Goal: Task Accomplishment & Management: Complete application form

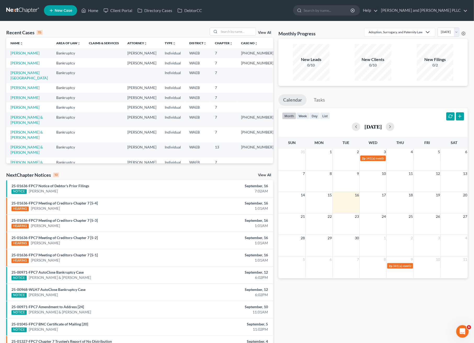
click at [24, 56] on td "[PERSON_NAME]" at bounding box center [29, 53] width 46 height 10
click at [19, 53] on link "[PERSON_NAME]" at bounding box center [24, 53] width 29 height 4
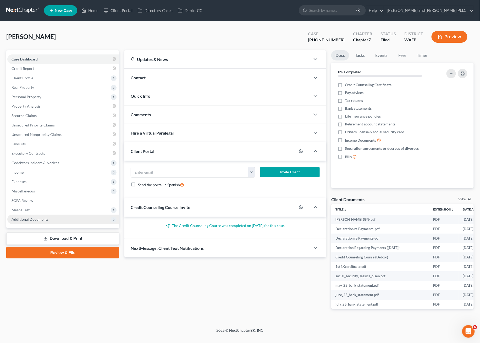
click at [44, 217] on span "Additional Documents" at bounding box center [30, 219] width 37 height 4
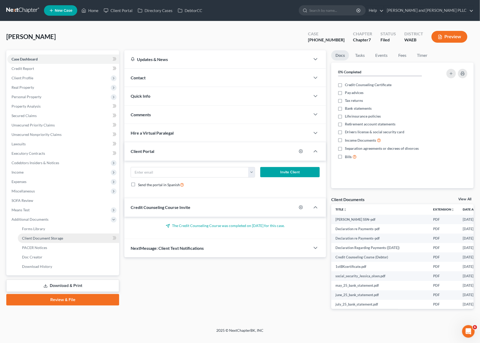
click at [32, 238] on span "Client Document Storage" at bounding box center [42, 238] width 41 height 4
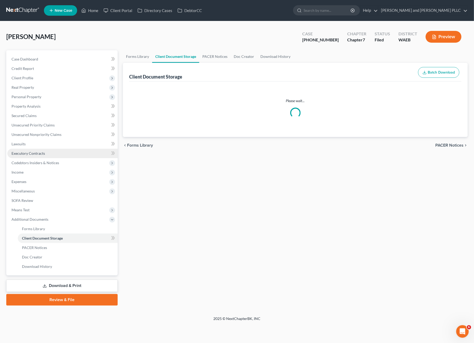
select select "0"
select select "7"
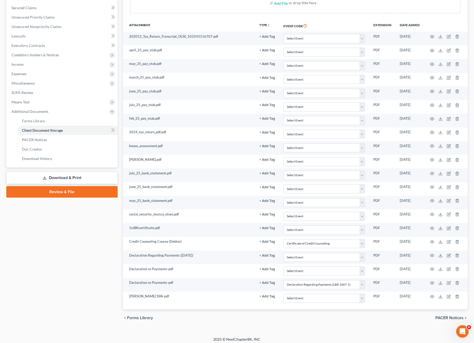
scroll to position [111, 0]
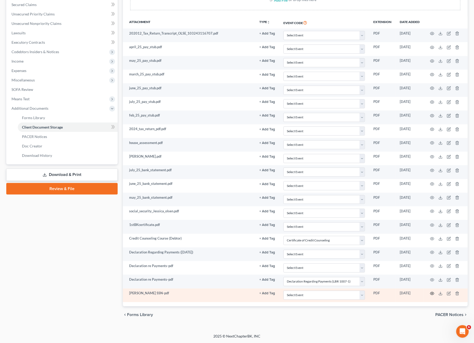
click at [433, 293] on icon "button" at bounding box center [432, 293] width 4 height 4
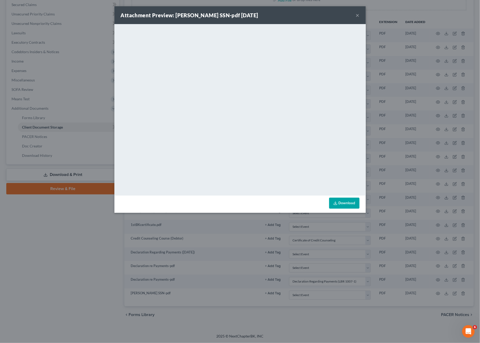
click at [358, 16] on button "×" at bounding box center [358, 15] width 4 height 6
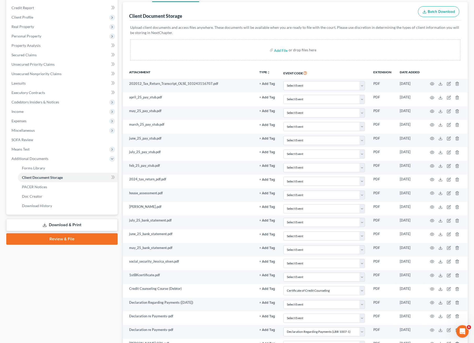
scroll to position [0, 0]
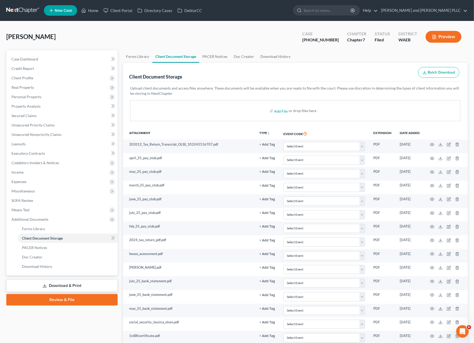
click at [6, 7] on link at bounding box center [22, 10] width 33 height 9
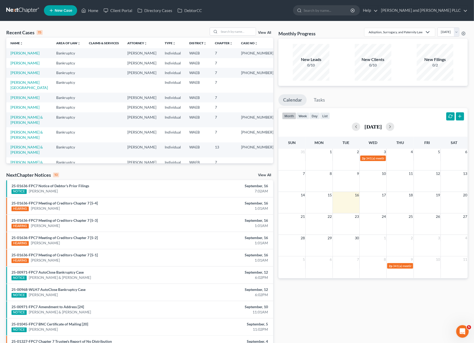
click at [375, 17] on ul "New Case Home Client Portal Directory Cases DebtorCC - No Result - See all resu…" at bounding box center [256, 11] width 424 height 14
click at [352, 11] on input "search" at bounding box center [328, 10] width 48 height 10
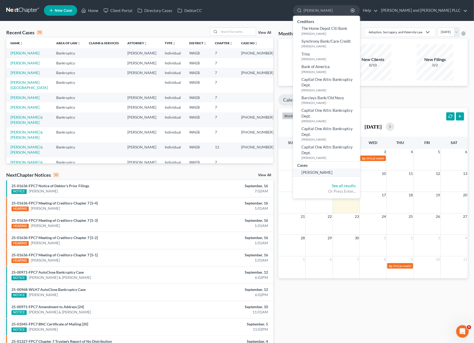
type input "heather"
click at [360, 169] on link "[PERSON_NAME]" at bounding box center [326, 172] width 67 height 8
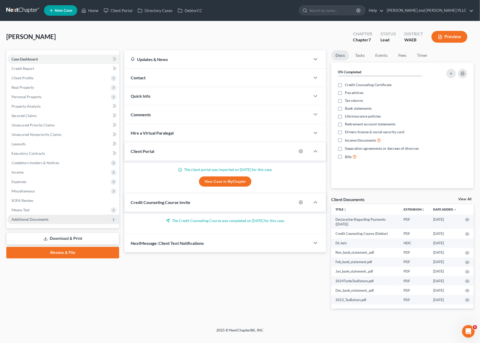
click at [64, 222] on span "Additional Documents" at bounding box center [63, 219] width 112 height 9
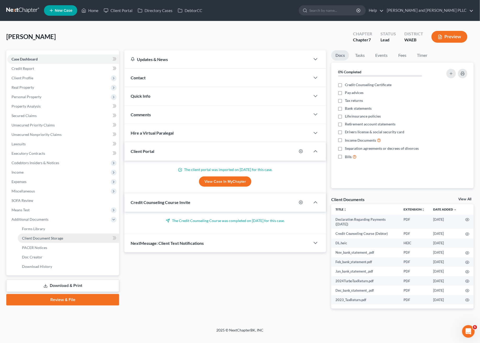
click at [50, 238] on span "Client Document Storage" at bounding box center [42, 238] width 41 height 4
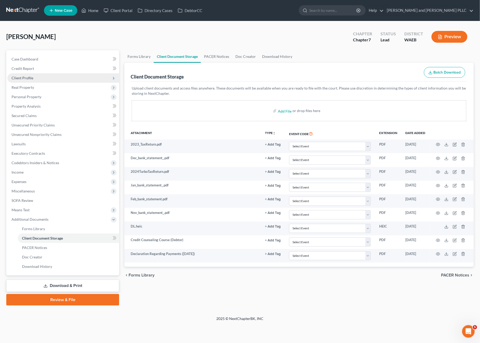
click at [27, 81] on span "Client Profile" at bounding box center [63, 77] width 112 height 9
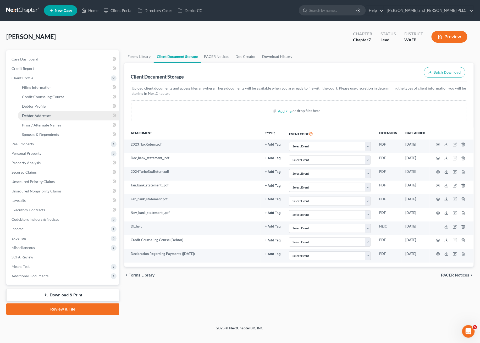
click at [35, 115] on span "Debtor Addresses" at bounding box center [36, 115] width 29 height 4
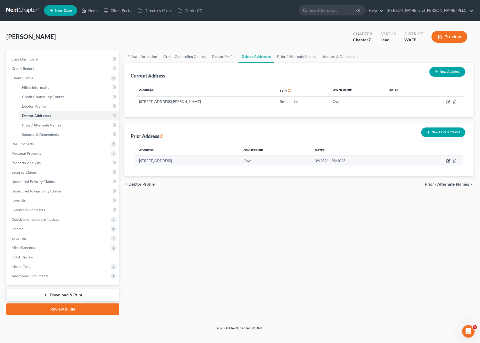
drag, startPoint x: 452, startPoint y: 161, endPoint x: 446, endPoint y: 162, distance: 5.9
click at [452, 161] on td at bounding box center [436, 160] width 53 height 10
click at [446, 162] on icon "button" at bounding box center [447, 161] width 3 height 3
select select "50"
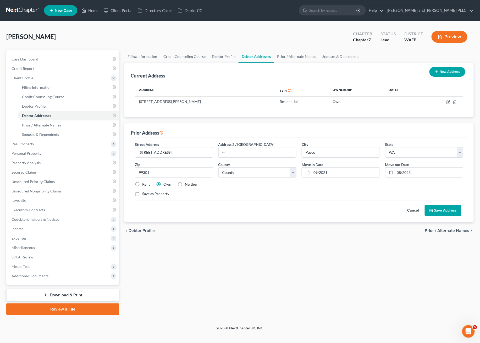
click at [284, 241] on div "Filing Information Credit Counseling Course Debtor Profile Debtor Addresses Pri…" at bounding box center [299, 182] width 354 height 265
click at [36, 276] on span "Additional Documents" at bounding box center [30, 275] width 37 height 4
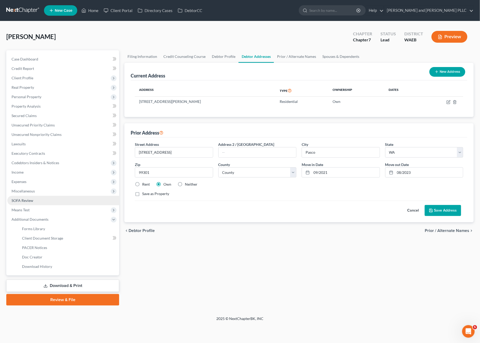
click at [25, 198] on span "SOFA Review" at bounding box center [23, 200] width 22 height 4
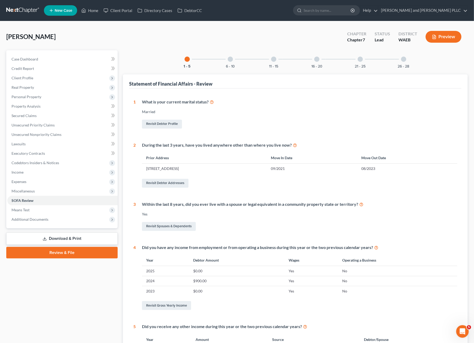
click at [231, 58] on div at bounding box center [230, 59] width 5 height 5
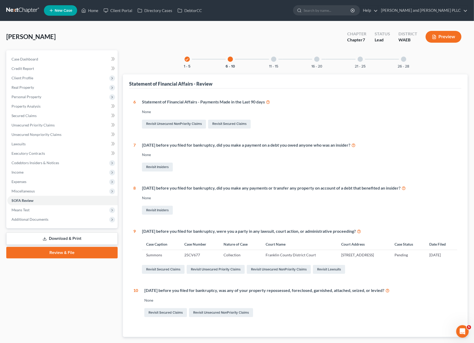
click at [282, 64] on div "11 - 15" at bounding box center [274, 59] width 18 height 18
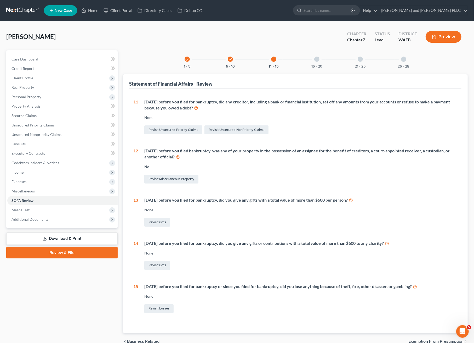
click at [310, 60] on div "16 - 20" at bounding box center [317, 59] width 18 height 18
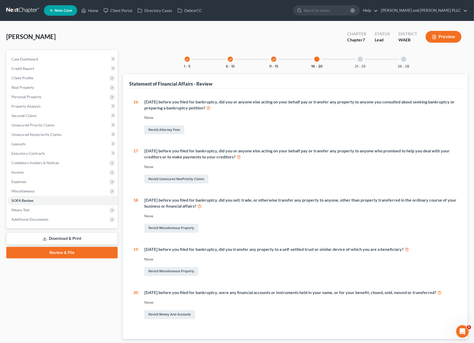
click at [369, 60] on div "21 - 25" at bounding box center [361, 59] width 18 height 18
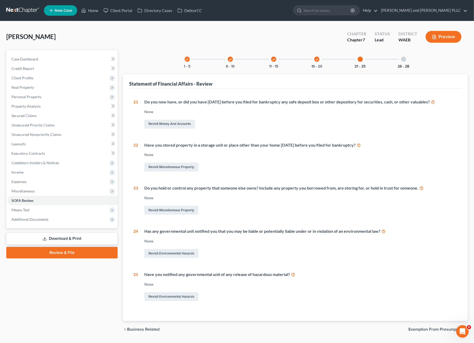
click at [404, 65] on button "26 - 28" at bounding box center [404, 67] width 12 height 4
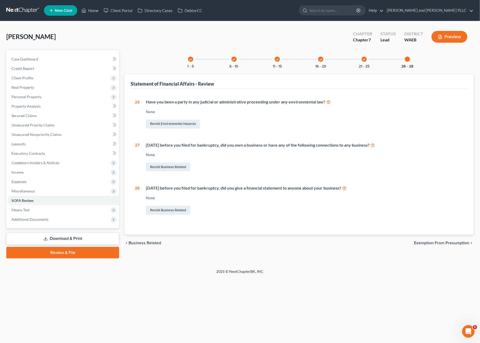
click at [280, 60] on div "check 11 - 15" at bounding box center [277, 59] width 18 height 18
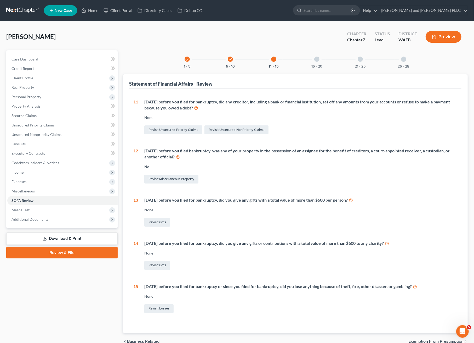
click at [306, 61] on div "check 1 - 5 check 6 - 10 11 - 15 16 - 20 21 - 25 26 - 28" at bounding box center [295, 59] width 234 height 18
click at [317, 60] on div at bounding box center [317, 59] width 5 height 5
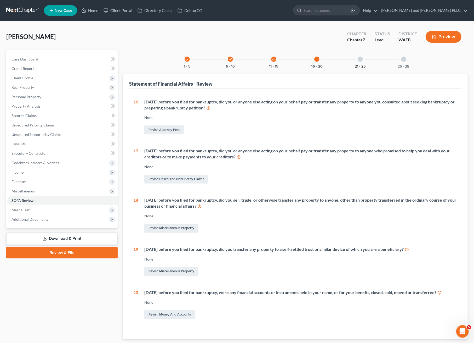
click at [363, 66] on button "21 - 25" at bounding box center [360, 67] width 11 height 4
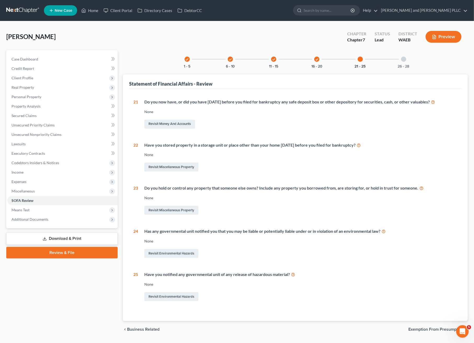
click at [229, 59] on icon "check" at bounding box center [231, 60] width 4 height 4
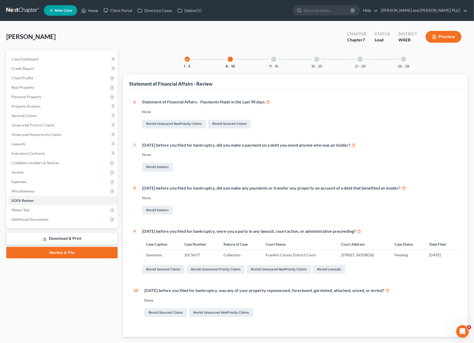
click at [182, 61] on div "check 1 - 5" at bounding box center [187, 59] width 18 height 18
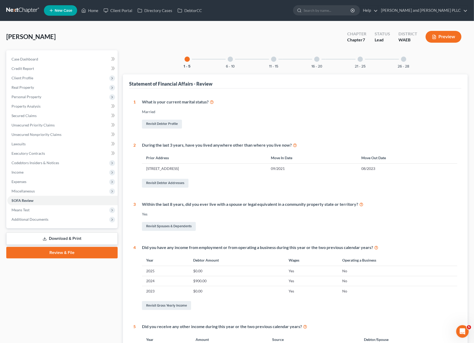
click at [229, 61] on div at bounding box center [230, 59] width 5 height 5
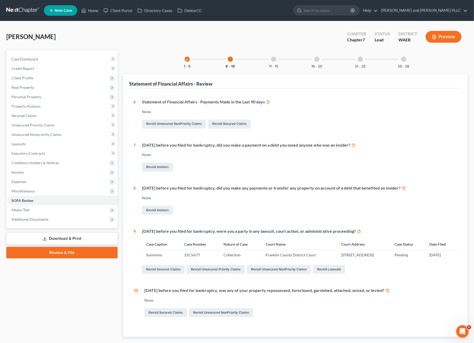
click at [281, 67] on div "11 - 15" at bounding box center [274, 59] width 18 height 18
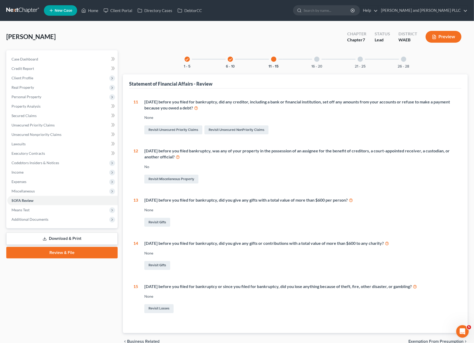
click at [319, 60] on div at bounding box center [317, 59] width 5 height 5
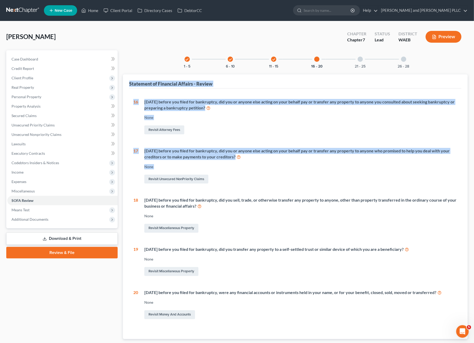
drag, startPoint x: 338, startPoint y: 52, endPoint x: 285, endPoint y: 170, distance: 128.8
click at [285, 170] on div "check 1 - 5 check 6 - 10 check 11 - 15 16 - 20 21 - 25 26 - 28 Statement of Fin…" at bounding box center [295, 194] width 345 height 289
click at [364, 59] on div "21 - 25" at bounding box center [361, 59] width 18 height 18
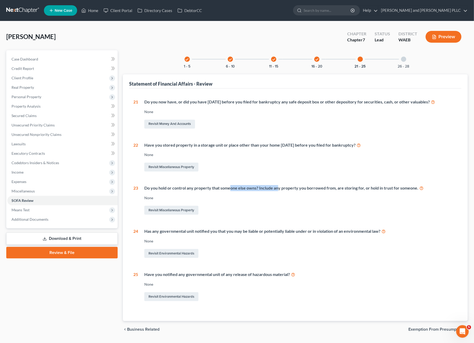
drag, startPoint x: 241, startPoint y: 187, endPoint x: 278, endPoint y: 180, distance: 37.7
click at [278, 180] on div "21 Do you now have, or did you have within 1 year before you filed for bankrupt…" at bounding box center [295, 200] width 324 height 203
drag, startPoint x: 224, startPoint y: 231, endPoint x: 279, endPoint y: 230, distance: 54.9
click at [279, 230] on div "Has any governmental unit notified you that you may be liable or potentially li…" at bounding box center [300, 231] width 313 height 6
click at [408, 63] on div "26 - 28" at bounding box center [404, 59] width 18 height 18
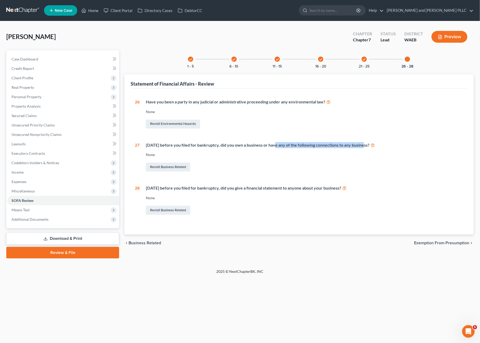
drag, startPoint x: 288, startPoint y: 143, endPoint x: 362, endPoint y: 143, distance: 74.8
click at [362, 143] on div "Within 4 years before you filed for bankruptcy, did you own a business or have …" at bounding box center [304, 145] width 317 height 6
click at [308, 195] on div "Within 2 years before you filed for bankruptcy, did you give a financial statem…" at bounding box center [300, 200] width 323 height 31
drag, startPoint x: 262, startPoint y: 191, endPoint x: 308, endPoint y: 190, distance: 45.5
click at [308, 190] on div "Within 2 years before you filed for bankruptcy, did you give a financial statem…" at bounding box center [300, 200] width 323 height 31
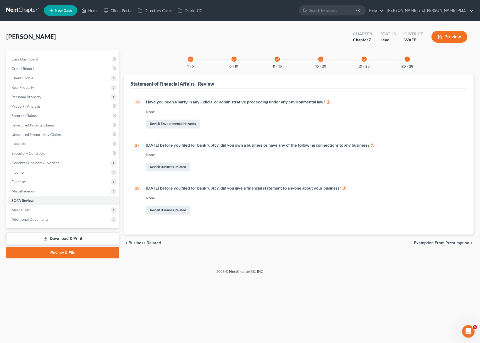
click at [259, 96] on div "1 What is your current marital status? Married Revisit Debtor Profile 2 During …" at bounding box center [299, 161] width 336 height 146
click at [31, 194] on span "Miscellaneous" at bounding box center [63, 190] width 112 height 9
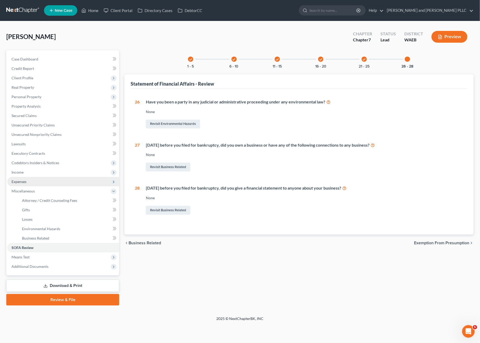
click at [22, 180] on span "Expenses" at bounding box center [19, 181] width 15 height 4
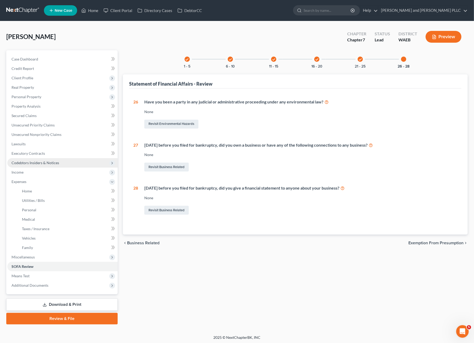
click at [28, 163] on span "Codebtors Insiders & Notices" at bounding box center [36, 162] width 48 height 4
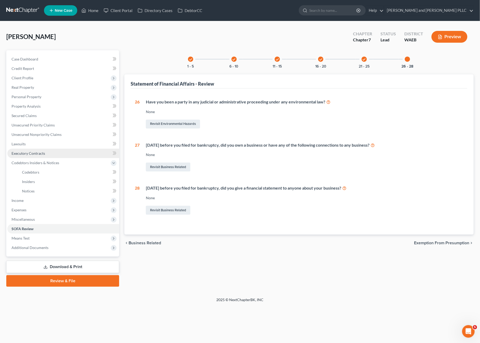
click at [27, 153] on span "Executory Contracts" at bounding box center [28, 153] width 33 height 4
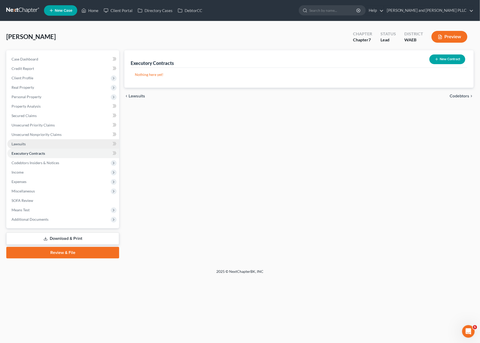
click at [19, 142] on span "Lawsuits" at bounding box center [19, 144] width 14 height 4
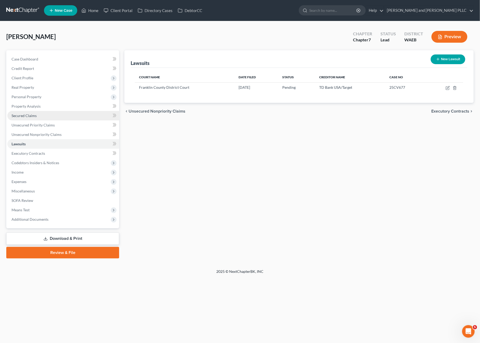
click at [29, 115] on span "Secured Claims" at bounding box center [24, 115] width 25 height 4
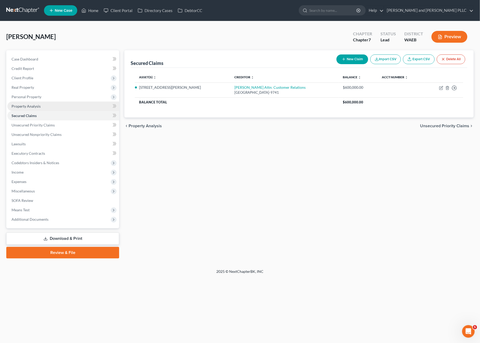
click at [30, 106] on span "Property Analysis" at bounding box center [26, 106] width 29 height 4
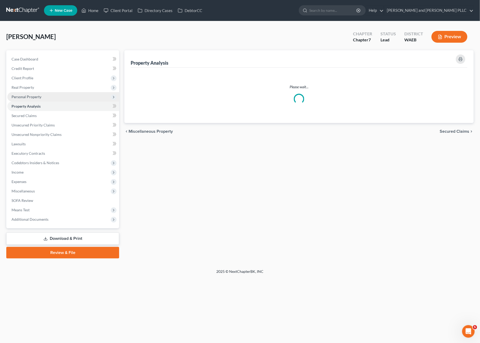
click at [37, 95] on span "Personal Property" at bounding box center [27, 96] width 30 height 4
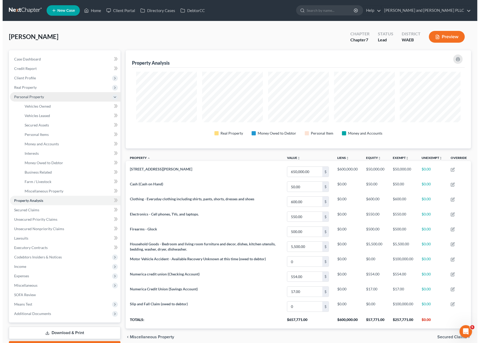
scroll to position [98, 345]
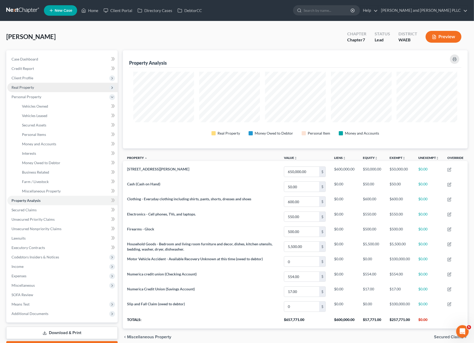
click at [26, 85] on span "Real Property" at bounding box center [23, 87] width 23 height 4
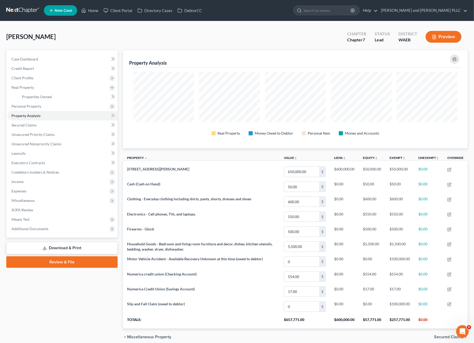
click at [446, 38] on button "Preview" at bounding box center [444, 37] width 36 height 12
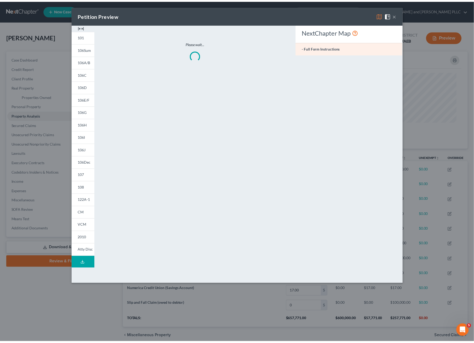
scroll to position [98, 349]
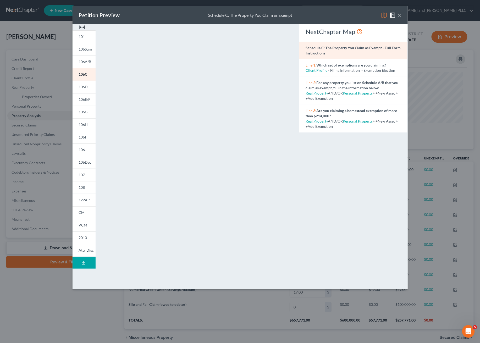
click at [83, 261] on icon at bounding box center [83, 263] width 4 height 4
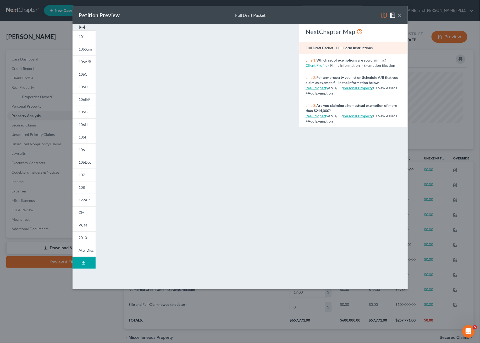
click at [400, 12] on button "×" at bounding box center [399, 15] width 4 height 6
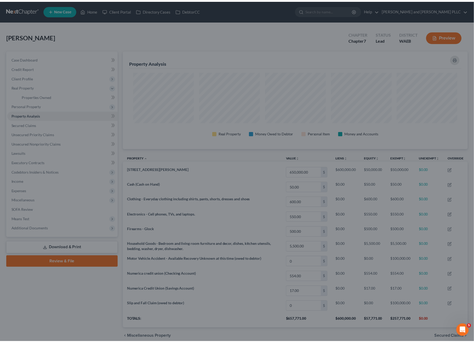
scroll to position [261552, 261305]
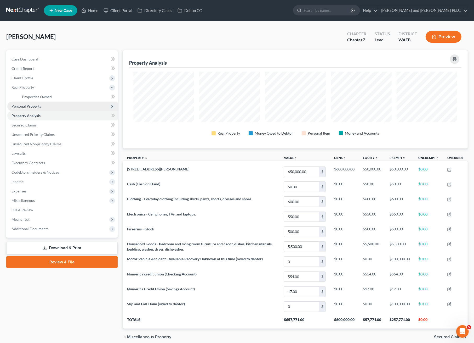
click at [27, 106] on span "Personal Property" at bounding box center [27, 106] width 30 height 4
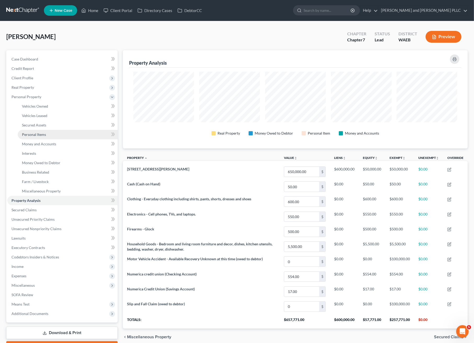
click at [43, 136] on span "Personal Items" at bounding box center [34, 134] width 24 height 4
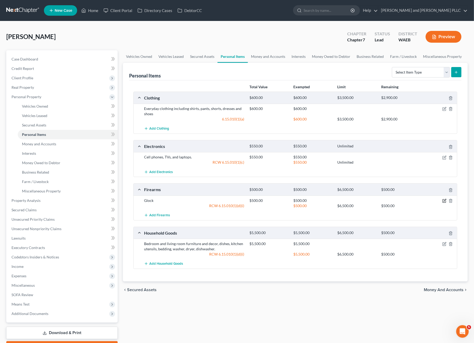
click at [444, 199] on icon "button" at bounding box center [445, 201] width 4 height 4
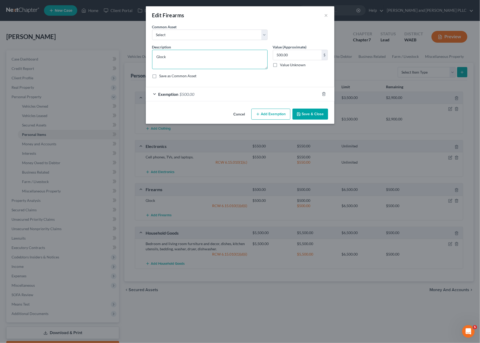
click at [190, 58] on textarea "Glock" at bounding box center [209, 59] width 115 height 19
click at [193, 63] on textarea "Glock" at bounding box center [209, 59] width 115 height 19
click at [198, 58] on textarea "Glock 48" at bounding box center [209, 59] width 115 height 19
type textarea "Glock 48 9mm"
click at [194, 36] on select "Select 2 9mm, Shotgun, 3 22 Rifles" at bounding box center [209, 35] width 115 height 10
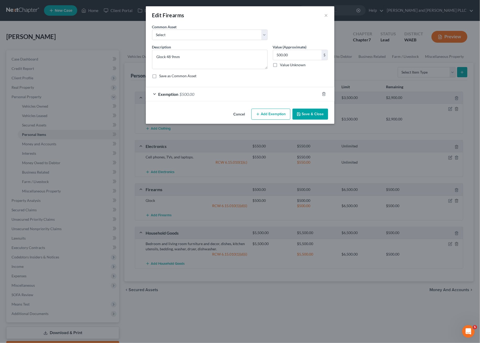
click at [283, 25] on div "Common Asset Select 2 9mm, Shotgun, 3 22 Rifles" at bounding box center [239, 34] width 181 height 20
click at [234, 92] on div "Exemption $500.00" at bounding box center [233, 94] width 174 height 14
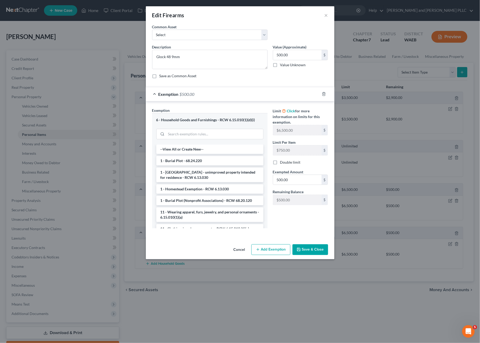
drag, startPoint x: 314, startPoint y: 246, endPoint x: 287, endPoint y: 226, distance: 34.0
click at [287, 226] on div "Edit Firearms × An exemption set must first be selected from the Filing Informa…" at bounding box center [240, 132] width 188 height 253
click at [302, 249] on button "Save & Close" at bounding box center [310, 249] width 36 height 11
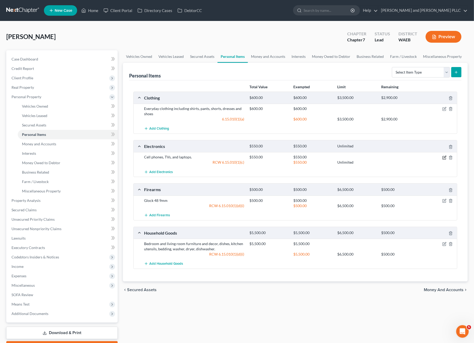
click at [444, 158] on icon "button" at bounding box center [445, 157] width 4 height 4
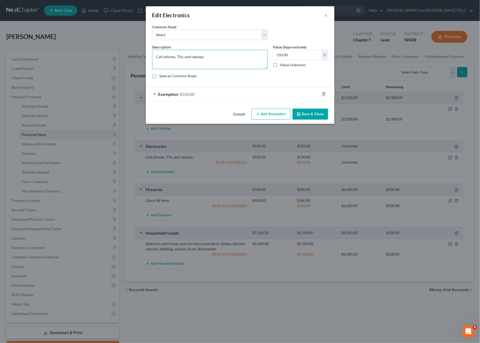
click at [221, 65] on textarea "Cell phones, TVs, and laptops." at bounding box center [209, 59] width 115 height 19
click at [179, 57] on textarea "Cell phones, TVs, and laptops." at bounding box center [209, 59] width 115 height 19
click at [178, 59] on textarea "Cell phones, TVs, and laptops." at bounding box center [209, 59] width 115 height 19
type textarea "Cell phones, TVs, two ipads, and laptops."
type input "650.00"
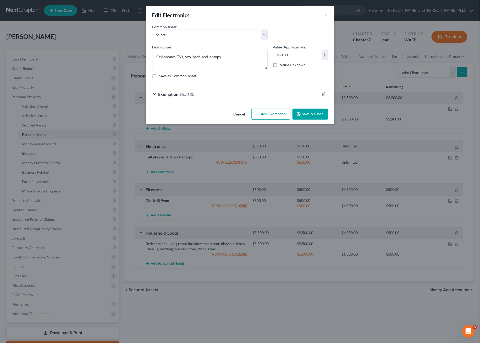
click at [288, 94] on div "Exemption $550.00" at bounding box center [233, 94] width 174 height 14
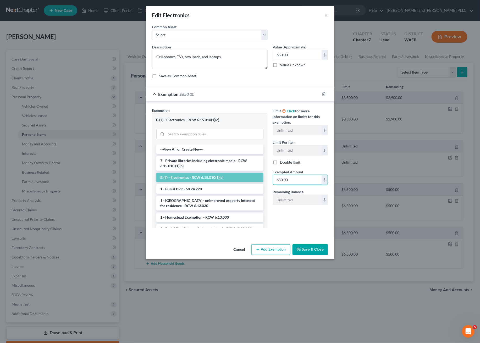
type input "650.00"
click at [310, 245] on button "Save & Close" at bounding box center [310, 249] width 36 height 11
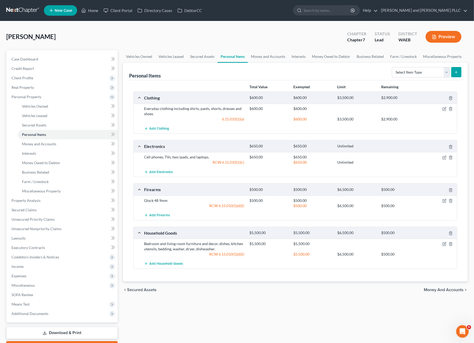
click at [457, 74] on icon "submit" at bounding box center [456, 72] width 4 height 4
click at [447, 69] on select "Select Item Type Clothing Collectibles Of Value Electronics Firearms Household …" at bounding box center [421, 72] width 58 height 10
click at [393, 67] on select "Select Item Type Clothing Collectibles Of Value Electronics Firearms Household …" at bounding box center [421, 72] width 58 height 10
click at [448, 74] on select "Select Item Type Clothing Collectibles Of Value Electronics Firearms Household …" at bounding box center [421, 72] width 58 height 10
select select "sports_and_hobby_equipment"
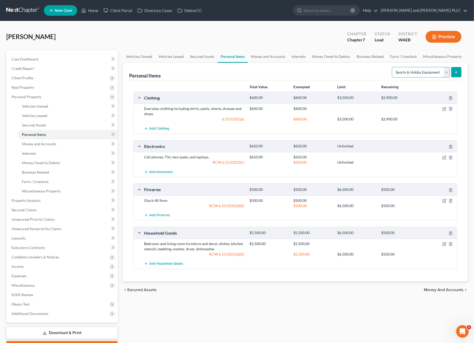
click at [393, 67] on select "Select Item Type Clothing Collectibles Of Value Electronics Firearms Household …" at bounding box center [421, 72] width 58 height 10
click at [459, 70] on button "submit" at bounding box center [457, 72] width 10 height 10
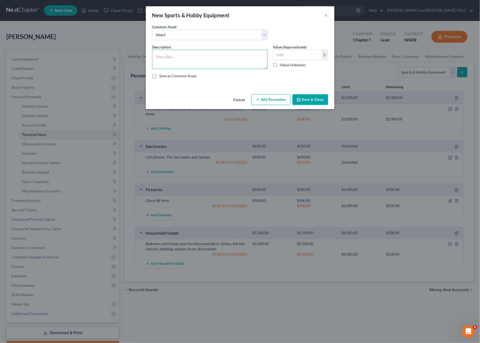
click at [190, 60] on textarea at bounding box center [209, 59] width 115 height 19
click at [192, 36] on select "Select Fishing Poles, Baseball Equipment And Kids Outdoor Items" at bounding box center [209, 35] width 115 height 10
click at [278, 31] on div "Common Asset Select Fishing Poles, Baseball Equipment And Kids Outdoor Items" at bounding box center [239, 34] width 181 height 20
click at [245, 63] on textarea at bounding box center [209, 59] width 115 height 19
click at [216, 65] on textarea "Sowing machine, criuct vinyl cutter, facial steamer, rowing machine, lightweigh…" at bounding box center [209, 59] width 115 height 19
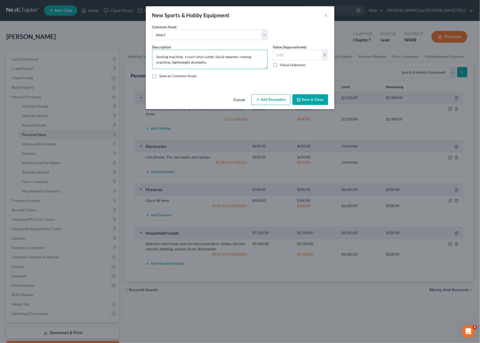
click at [189, 57] on textarea "Sowing machine, criuct vinyl cutter, facial steamer, rowing machine, lightweigh…" at bounding box center [209, 59] width 115 height 19
paste textarea "cut"
click at [213, 61] on textarea "Sowing machine, cricut vinyl cutter, facial steamer, rowing machine, lightweigh…" at bounding box center [209, 59] width 115 height 19
type textarea "Sowing machine, cricut vinyl cutter, facial steamer, rowing machine, lightweigh…"
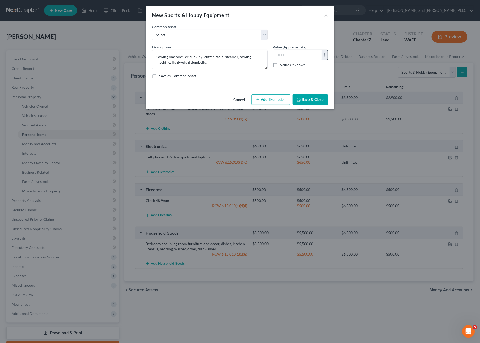
click at [277, 50] on input "text" at bounding box center [297, 55] width 48 height 10
click at [283, 57] on input "text" at bounding box center [297, 55] width 48 height 10
type input "75.00"
click at [281, 98] on button "Add Exemption" at bounding box center [270, 99] width 39 height 11
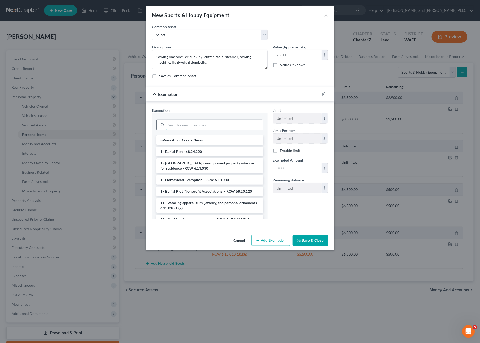
click at [193, 123] on input "search" at bounding box center [214, 125] width 97 height 10
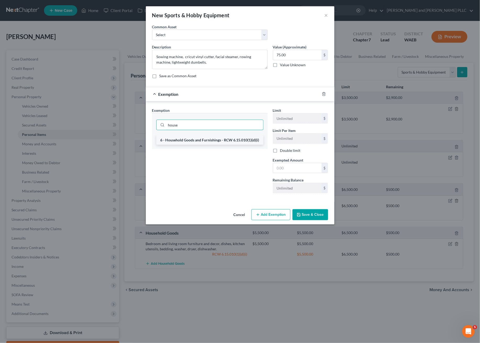
type input "house"
click at [193, 141] on li "6 - Household Goods and Furnishings - RCW 6.15.010(1)(d)(i)" at bounding box center [209, 139] width 107 height 9
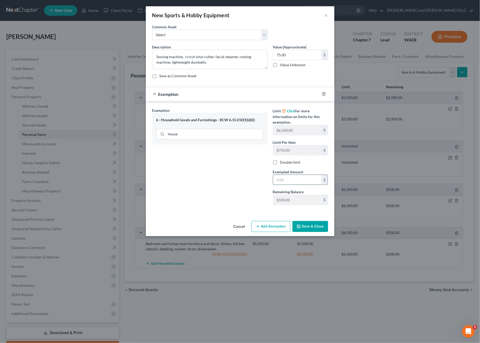
click at [289, 177] on input "text" at bounding box center [297, 180] width 48 height 10
type input "75.00"
click at [306, 228] on button "Save & Close" at bounding box center [310, 226] width 36 height 11
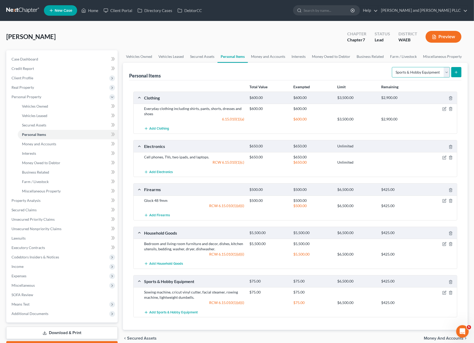
click at [448, 72] on select "Select Item Type Clothing Collectibles Of Value Electronics Firearms Household …" at bounding box center [421, 72] width 58 height 10
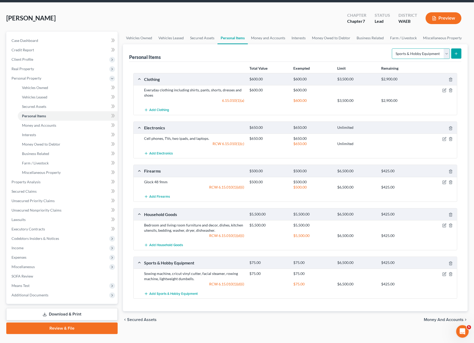
scroll to position [29, 0]
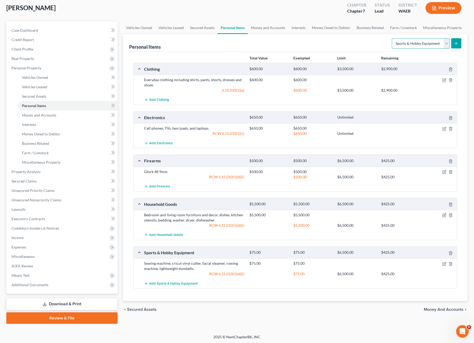
click at [450, 47] on select "Select Item Type Clothing Collectibles Of Value Electronics Firearms Household …" at bounding box center [421, 43] width 58 height 10
click at [393, 38] on select "Select Item Type Clothing Collectibles Of Value Electronics Firearms Household …" at bounding box center [421, 43] width 58 height 10
click at [444, 42] on select "Select Item Type Clothing Collectibles Of Value Electronics Firearms Household …" at bounding box center [421, 43] width 58 height 10
select select "jewelry"
click at [393, 38] on select "Select Item Type Clothing Collectibles Of Value Electronics Firearms Household …" at bounding box center [421, 43] width 58 height 10
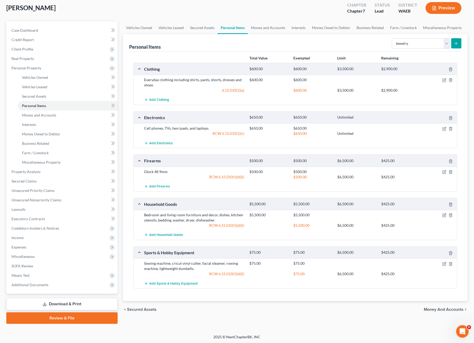
click at [459, 42] on button "submit" at bounding box center [457, 43] width 10 height 10
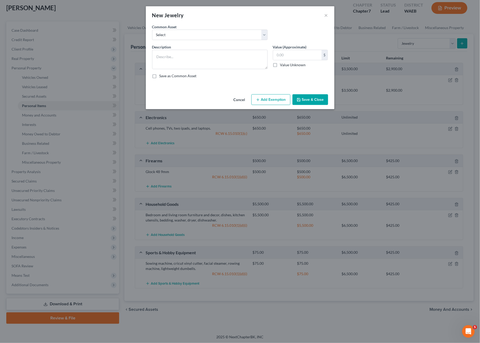
click at [235, 47] on div "Description *" at bounding box center [209, 56] width 121 height 25
click at [230, 56] on textarea at bounding box center [209, 59] width 115 height 19
type textarea "Wedding Ring"
type input "100.00"
click at [274, 100] on button "Add Exemption" at bounding box center [270, 99] width 39 height 11
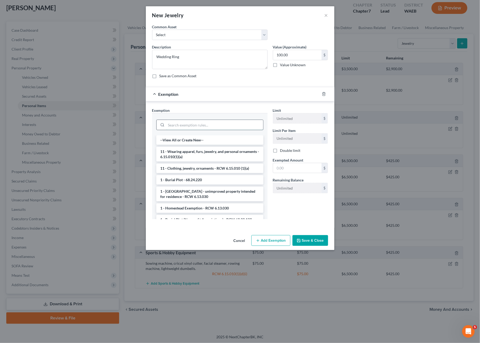
click at [190, 126] on input "search" at bounding box center [214, 125] width 97 height 10
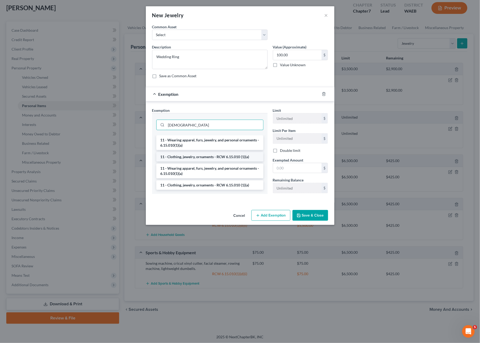
type input "jew"
click at [212, 156] on li "11 - Clothing, jewelry, ornaments - RCW 6.15.010 (1)(a)" at bounding box center [209, 156] width 107 height 9
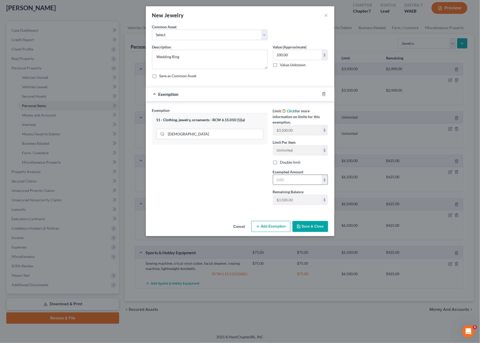
drag, startPoint x: 290, startPoint y: 174, endPoint x: 288, endPoint y: 179, distance: 5.7
click at [290, 175] on div "Exempted Amount * $" at bounding box center [300, 177] width 60 height 16
click at [288, 181] on input "text" at bounding box center [297, 180] width 48 height 10
type input "250.00"
click at [207, 57] on textarea "Wedding Ring" at bounding box center [209, 59] width 115 height 19
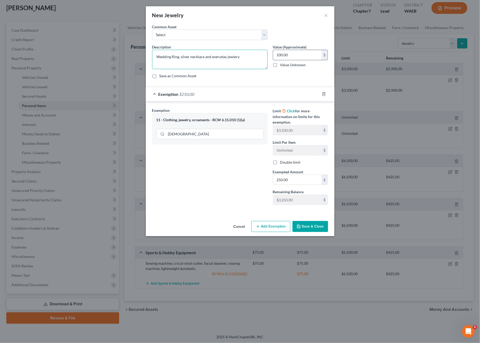
type textarea "Wedding Ring, silver necklace and everyday jewlery"
type input "250.00"
click at [317, 226] on button "Save & Close" at bounding box center [310, 226] width 36 height 11
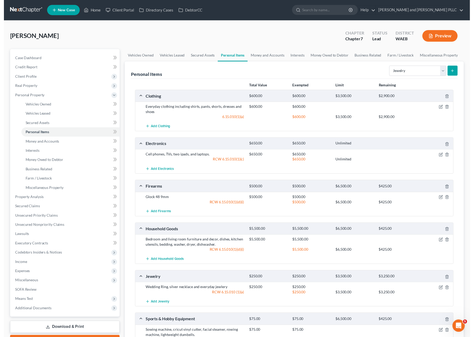
scroll to position [0, 0]
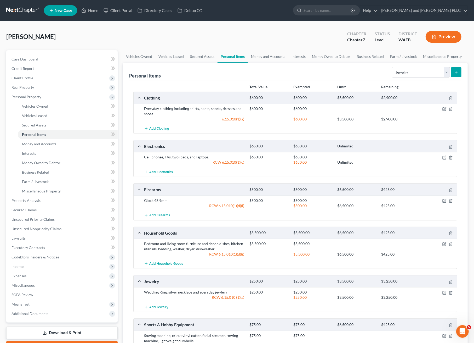
click at [239, 66] on div "Personal Items Select Item Type Clothing Collectibles Of Value Electronics Fire…" at bounding box center [295, 72] width 333 height 18
click at [445, 72] on select "Select Item Type Clothing Collectibles Of Value Electronics Firearms Household …" at bounding box center [421, 72] width 58 height 10
select select "pets"
click at [393, 67] on select "Select Item Type Clothing Collectibles Of Value Electronics Firearms Household …" at bounding box center [421, 72] width 58 height 10
click at [457, 70] on icon "submit" at bounding box center [456, 72] width 4 height 4
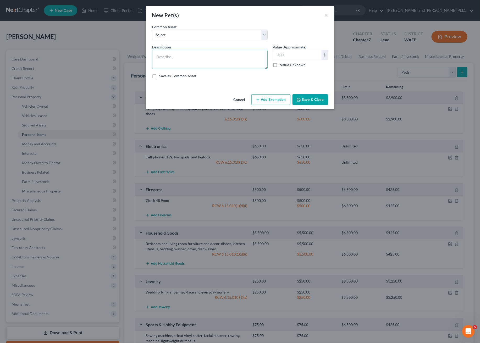
click at [173, 53] on textarea at bounding box center [209, 59] width 115 height 19
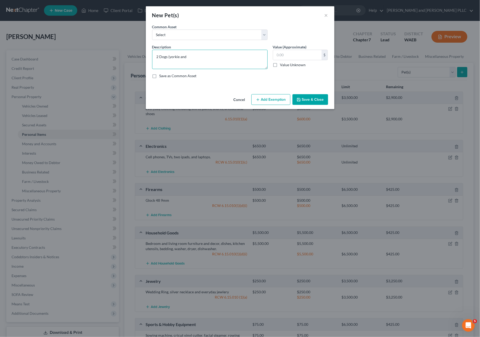
click at [201, 59] on textarea "2 Dogs (yorkie and" at bounding box center [209, 59] width 115 height 19
paste textarea "chihuahua"
click at [216, 59] on textarea "2 Dogs (yorkie and chihuahua" at bounding box center [209, 59] width 115 height 19
type textarea "2 Dogs (yorkie and chihuahua)"
type input "15.00"
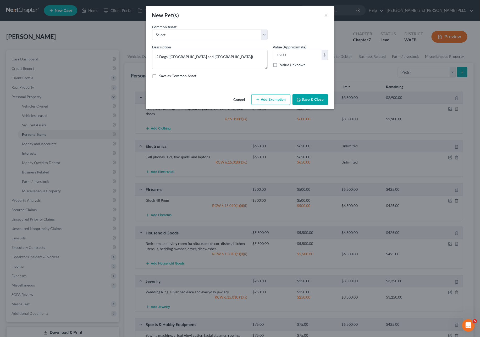
click at [271, 98] on button "Add Exemption" at bounding box center [270, 99] width 39 height 11
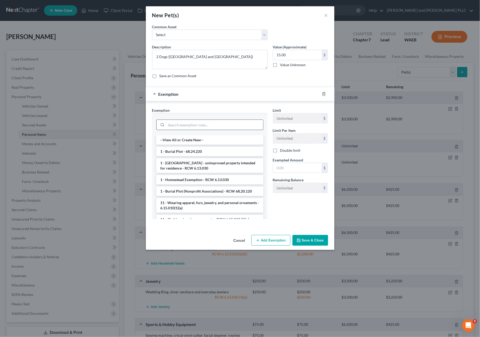
click at [216, 123] on input "search" at bounding box center [214, 125] width 97 height 10
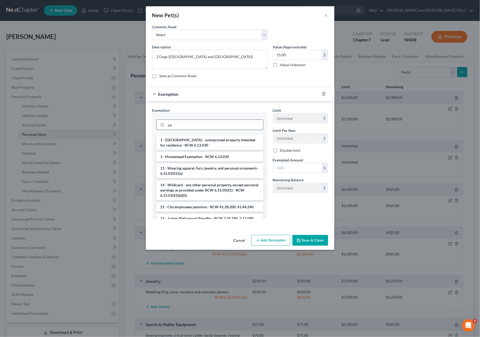
type input "p"
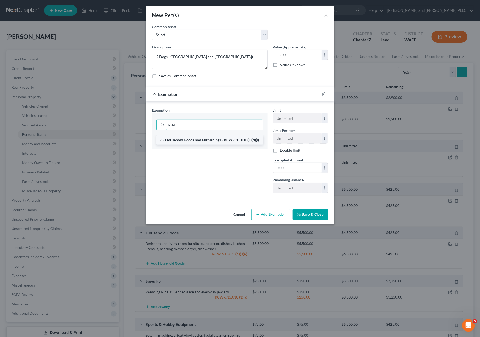
type input "hold"
click at [211, 141] on li "6 - Household Goods and Furnishings - RCW 6.15.010(1)(d)(i)" at bounding box center [209, 139] width 107 height 9
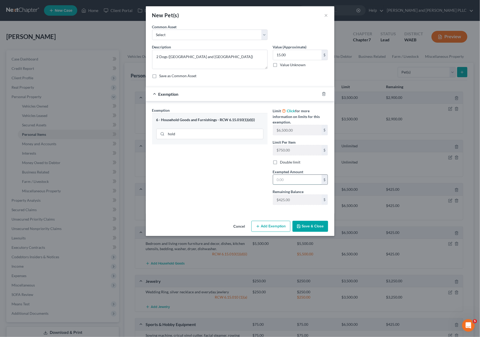
click at [285, 178] on input "text" at bounding box center [297, 180] width 48 height 10
type input "15.00"
click at [307, 229] on button "Save & Close" at bounding box center [310, 226] width 36 height 11
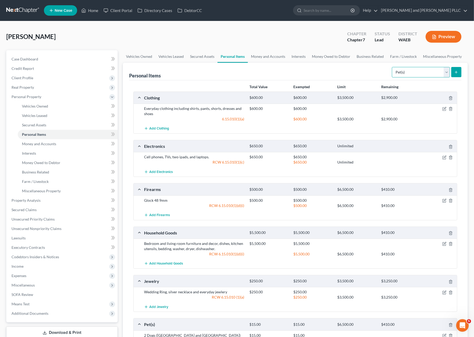
click at [446, 76] on select "Select Item Type Clothing Collectibles Of Value Electronics Firearms Household …" at bounding box center [421, 72] width 58 height 10
click at [263, 57] on link "Money and Accounts" at bounding box center [268, 56] width 41 height 13
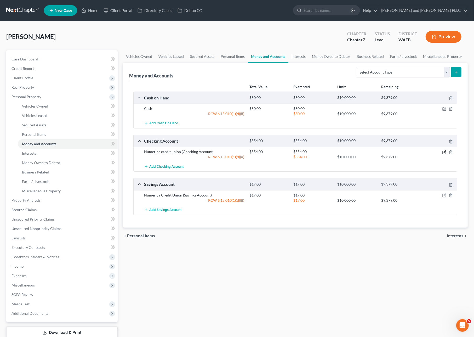
click at [446, 152] on icon "button" at bounding box center [445, 152] width 4 height 4
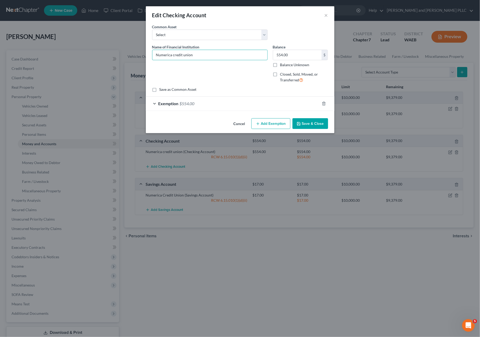
drag, startPoint x: 203, startPoint y: 57, endPoint x: 173, endPoint y: 61, distance: 29.7
click at [173, 61] on div "Name of Financial Institution * Numerica credit union" at bounding box center [209, 65] width 121 height 43
type input "Numerica Credit Union"
click at [295, 55] on input "554.00" at bounding box center [297, 55] width 48 height 10
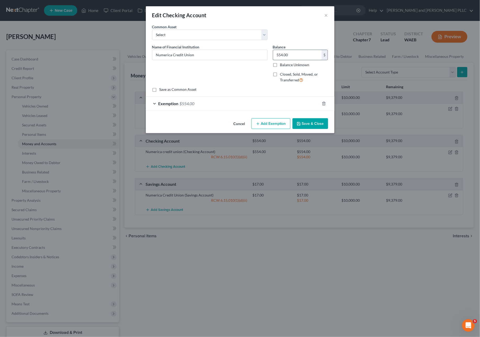
drag, startPoint x: 298, startPoint y: 56, endPoint x: 275, endPoint y: 57, distance: 23.0
click at [275, 57] on input "554.00" at bounding box center [297, 55] width 48 height 10
type input "3,682.29"
click at [238, 113] on div "An exemption set must first be selected from the Filing Information section. Co…" at bounding box center [240, 70] width 188 height 92
click at [229, 92] on form "An exemption set must first be selected from the Filing Information section. Co…" at bounding box center [240, 67] width 176 height 87
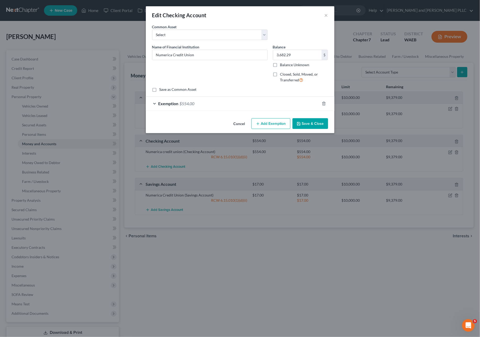
click at [206, 109] on div "Exemption $554.00" at bounding box center [233, 104] width 174 height 14
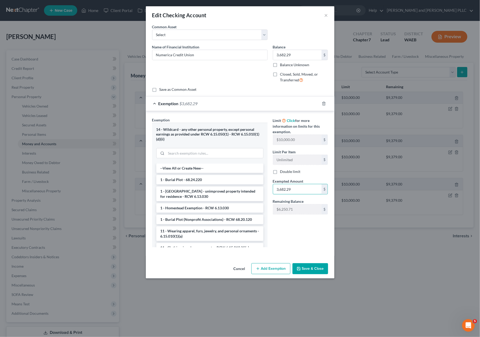
type input "3,682.29"
click at [316, 267] on button "Save & Close" at bounding box center [310, 268] width 36 height 11
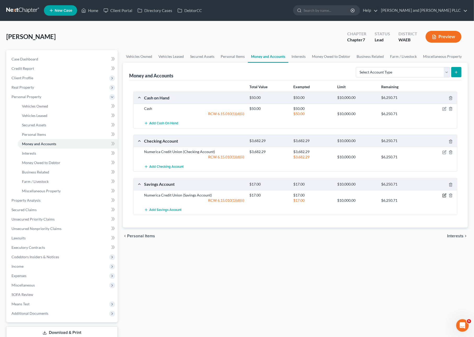
click at [446, 196] on icon "button" at bounding box center [445, 195] width 4 height 4
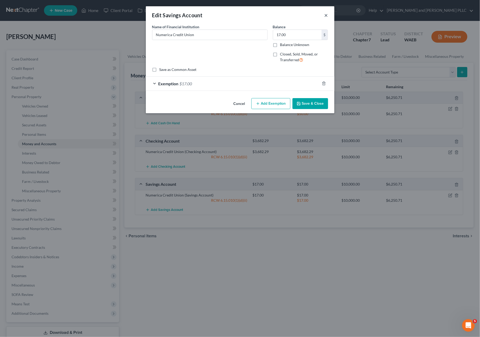
click at [326, 16] on button "×" at bounding box center [326, 15] width 4 height 6
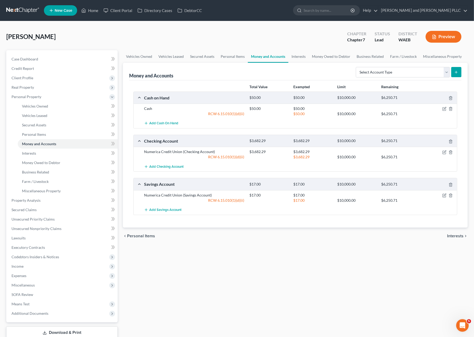
click at [256, 264] on div "Vehicles Owned Vehicles Leased Secured Assets Personal Items Money and Accounts…" at bounding box center [295, 201] width 350 height 302
click at [249, 37] on div "Daniel, Heather Upgraded Chapter Chapter 7 Status Lead District WAEB Preview" at bounding box center [237, 38] width 462 height 23
click at [317, 58] on link "Money Owed to Debtor" at bounding box center [331, 56] width 45 height 13
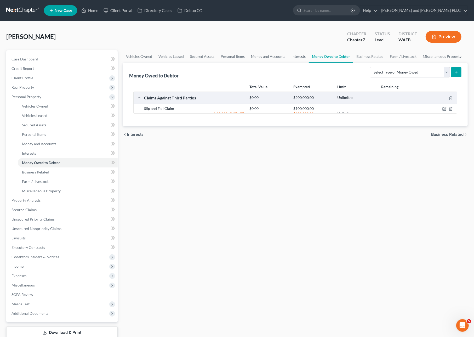
click at [304, 58] on link "Interests" at bounding box center [299, 56] width 20 height 13
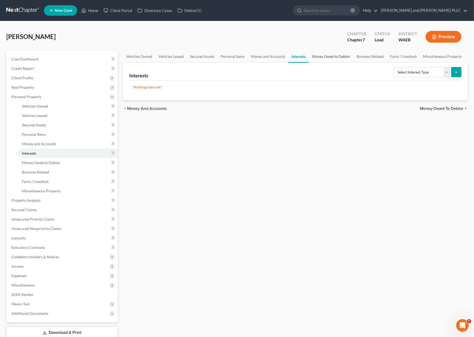
click at [327, 60] on link "Money Owed to Debtor" at bounding box center [331, 56] width 45 height 13
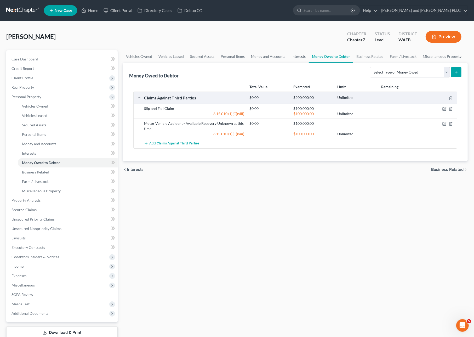
click at [294, 55] on link "Interests" at bounding box center [299, 56] width 20 height 13
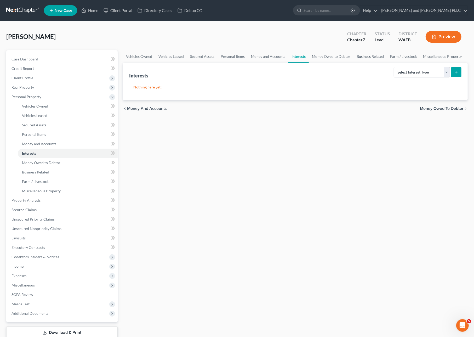
click at [370, 58] on link "Business Related" at bounding box center [370, 56] width 33 height 13
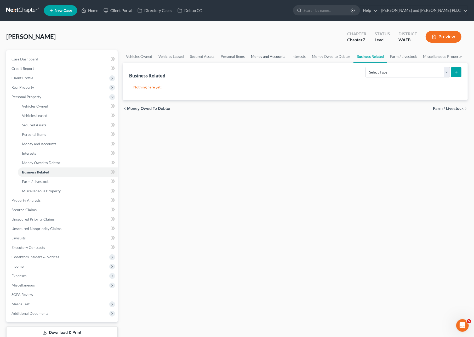
click at [268, 57] on link "Money and Accounts" at bounding box center [268, 56] width 41 height 13
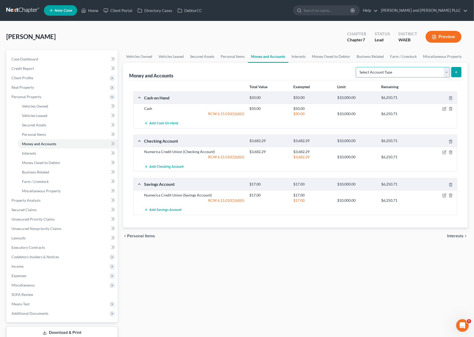
click at [386, 72] on select "Select Account Type Brokerage Cash on Hand Certificates of Deposit Checking Acc…" at bounding box center [403, 72] width 94 height 10
drag, startPoint x: 303, startPoint y: 55, endPoint x: 306, endPoint y: 55, distance: 2.9
click at [303, 55] on link "Interests" at bounding box center [299, 56] width 20 height 13
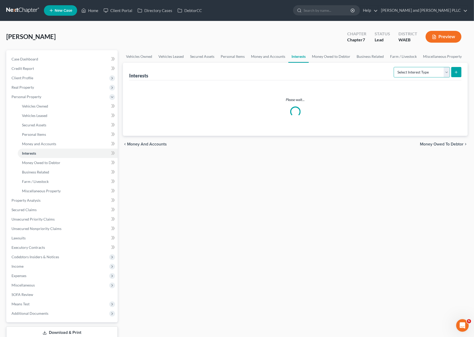
click at [437, 74] on select "Select Interest Type 401K Annuity Bond Education IRA Government Bond Government…" at bounding box center [422, 72] width 56 height 10
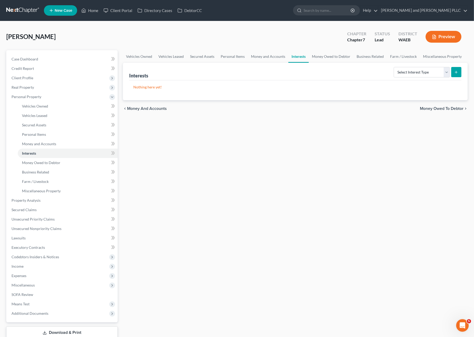
click at [313, 171] on div "Vehicles Owned Vehicles Leased Secured Assets Personal Items Money and Accounts…" at bounding box center [295, 201] width 350 height 302
click at [296, 54] on link "Interests" at bounding box center [299, 56] width 20 height 13
click at [429, 76] on select "Select Interest Type 401K Annuity Bond Education IRA Government Bond Government…" at bounding box center [422, 72] width 56 height 10
click at [372, 126] on div "Vehicles Owned Vehicles Leased Secured Assets Personal Items Money and Accounts…" at bounding box center [295, 201] width 350 height 302
click at [433, 75] on select "Select Interest Type 401K Annuity Bond Education IRA Government Bond Government…" at bounding box center [422, 72] width 56 height 10
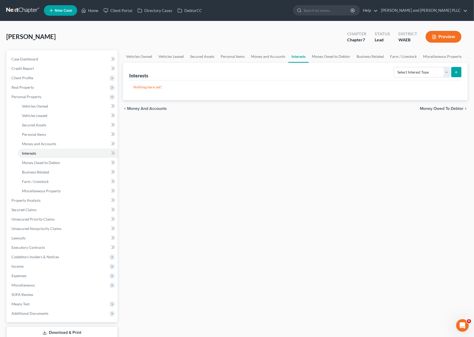
click at [346, 144] on div "Vehicles Owned Vehicles Leased Secured Assets Personal Items Money and Accounts…" at bounding box center [295, 201] width 350 height 302
click at [425, 75] on select "Select Interest Type 401K Annuity Bond Education IRA Government Bond Government…" at bounding box center [422, 72] width 56 height 10
click at [361, 127] on div "Vehicles Owned Vehicles Leased Secured Assets Personal Items Money and Accounts…" at bounding box center [295, 201] width 350 height 302
click at [425, 74] on select "Select Interest Type 401K Annuity Bond Education IRA Government Bond Government…" at bounding box center [422, 72] width 56 height 10
click at [339, 133] on div "Vehicles Owned Vehicles Leased Secured Assets Personal Items Money and Accounts…" at bounding box center [295, 201] width 350 height 302
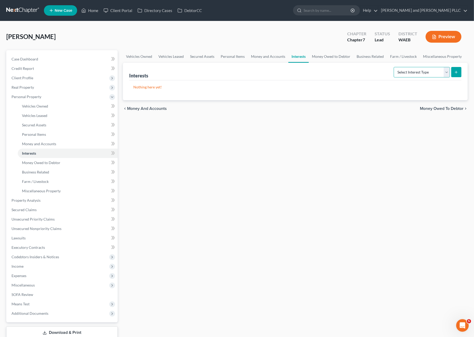
click at [445, 75] on select "Select Interest Type 401K Annuity Bond Education IRA Government Bond Government…" at bounding box center [422, 72] width 56 height 10
select select "401k"
click at [395, 67] on select "Select Interest Type 401K Annuity Bond Education IRA Government Bond Government…" at bounding box center [422, 72] width 56 height 10
click at [453, 71] on button "submit" at bounding box center [457, 72] width 10 height 10
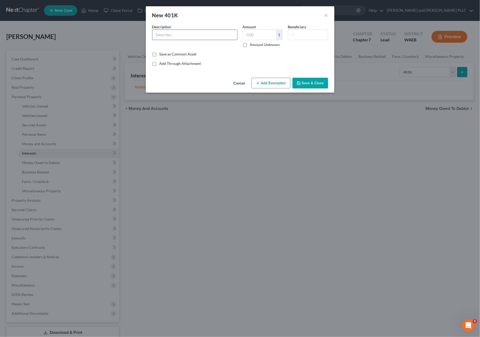
click at [186, 36] on input "text" at bounding box center [194, 35] width 85 height 10
click at [177, 30] on input "text" at bounding box center [194, 35] width 85 height 10
type input "Husbands Retirement (Heather getting info)"
click at [271, 82] on button "Add Exemption" at bounding box center [270, 83] width 39 height 11
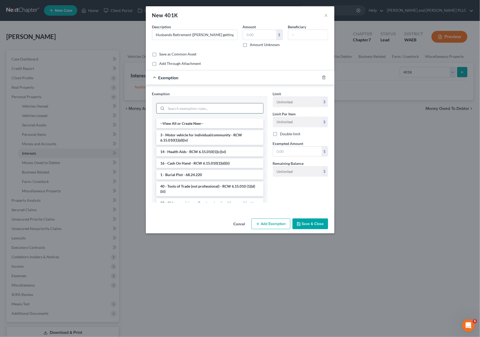
click at [195, 110] on input "search" at bounding box center [214, 108] width 97 height 10
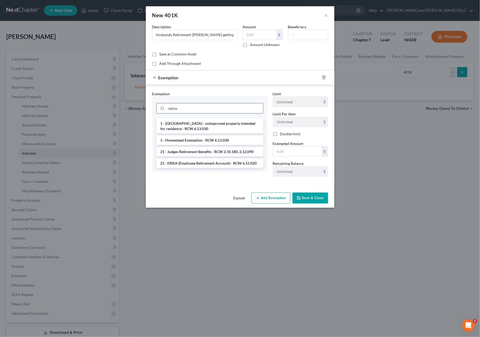
click at [193, 107] on input "retire" at bounding box center [214, 108] width 97 height 10
type input "retire"
click at [202, 164] on li "21 - ERISA (Employee Retirement Account) - RCW 6.15.020" at bounding box center [209, 163] width 107 height 9
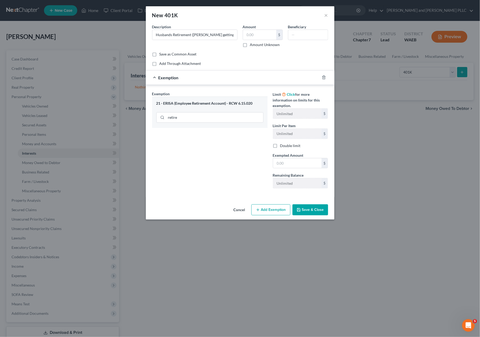
click at [306, 210] on button "Save & Close" at bounding box center [310, 209] width 36 height 11
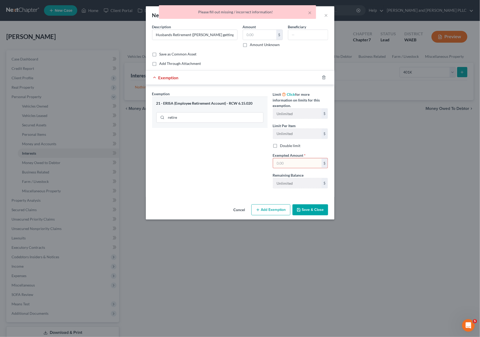
click at [299, 163] on input "text" at bounding box center [297, 163] width 48 height 10
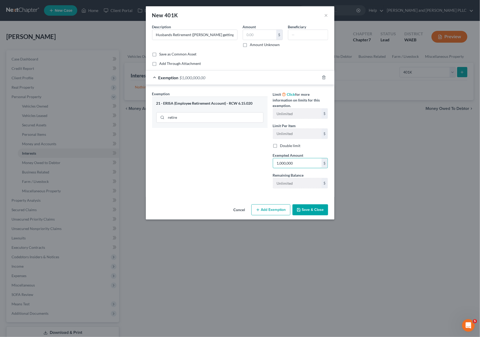
type input "1,000,000"
click at [305, 212] on button "Save & Close" at bounding box center [310, 209] width 36 height 11
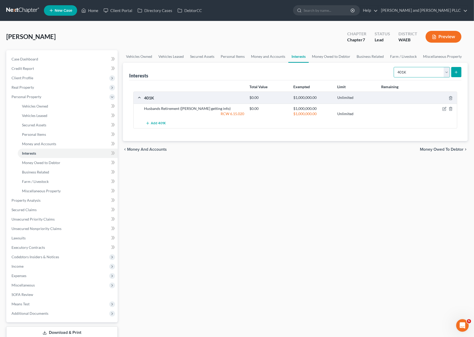
click at [422, 69] on select "Select Interest Type 401K Annuity Bond Education IRA Government Bond Government…" at bounding box center [422, 72] width 56 height 10
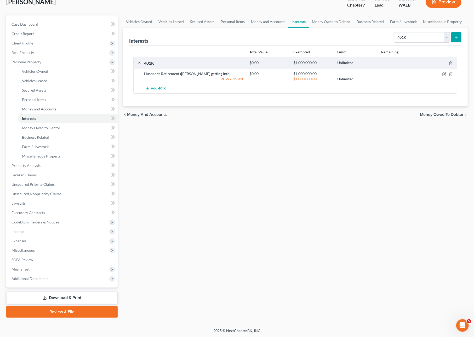
drag, startPoint x: 218, startPoint y: 184, endPoint x: 213, endPoint y: 180, distance: 6.5
click at [213, 180] on div "Vehicles Owned Vehicles Leased Secured Assets Personal Items Money and Accounts…" at bounding box center [295, 166] width 350 height 302
click at [58, 314] on link "Review & File" at bounding box center [61, 312] width 111 height 12
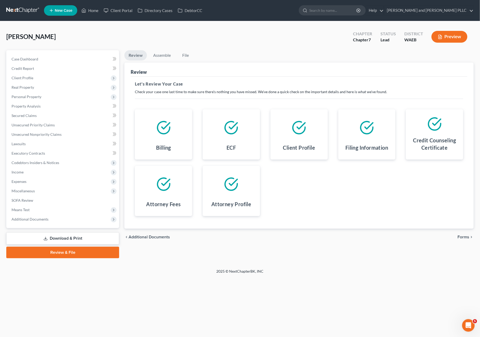
click at [52, 236] on link "Download & Print" at bounding box center [62, 238] width 113 height 12
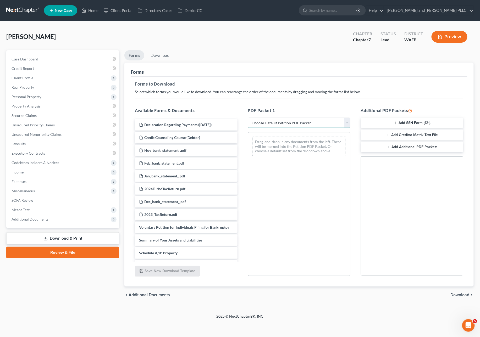
click at [308, 124] on select "Choose Default Petition PDF Packet Complete Bankruptcy Petition (all forms and …" at bounding box center [299, 123] width 102 height 10
click at [299, 48] on div "Daniel, Heather Upgraded Chapter Chapter 7 Status Lead District WAEB Preview" at bounding box center [239, 38] width 467 height 23
click at [81, 234] on link "Download & Print" at bounding box center [62, 238] width 113 height 12
click at [74, 240] on link "Download & Print" at bounding box center [62, 238] width 113 height 12
click at [297, 121] on select "Choose Default Petition PDF Packet Complete Bankruptcy Petition (all forms and …" at bounding box center [299, 123] width 102 height 10
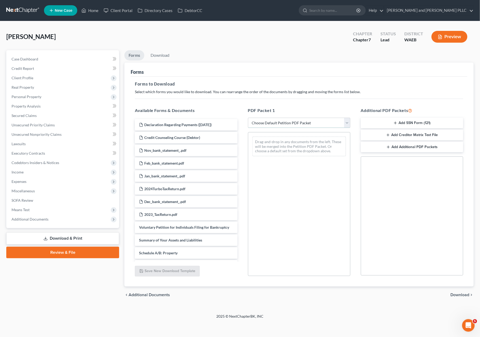
select select "0"
click at [248, 118] on select "Choose Default Petition PDF Packet Complete Bankruptcy Petition (all forms and …" at bounding box center [299, 123] width 102 height 10
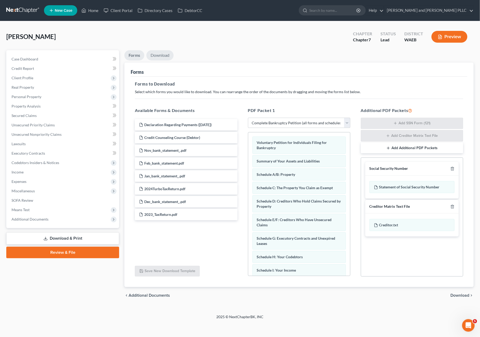
click at [163, 55] on link "Download" at bounding box center [159, 55] width 27 height 10
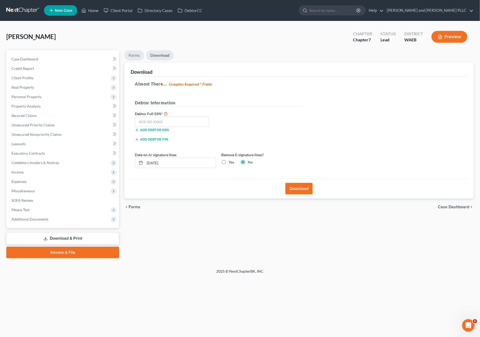
click at [131, 51] on link "Forms" at bounding box center [134, 55] width 20 height 10
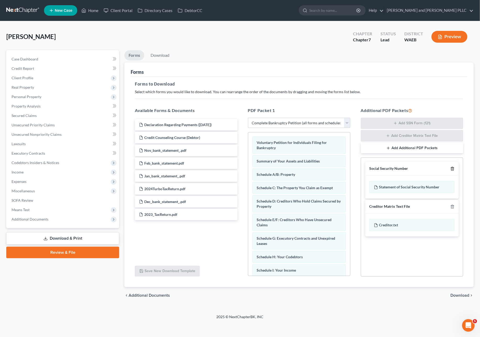
click at [452, 169] on icon "button" at bounding box center [452, 169] width 4 height 4
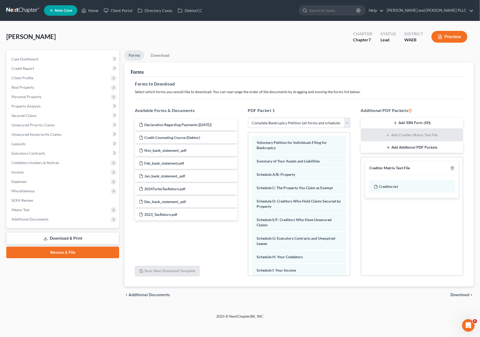
click at [154, 49] on div "Daniel, Heather Upgraded Chapter Chapter 7 Status Lead District WAEB Preview" at bounding box center [239, 38] width 467 height 23
click at [157, 61] on li "Download" at bounding box center [159, 56] width 27 height 12
click at [158, 56] on link "Download" at bounding box center [159, 55] width 27 height 10
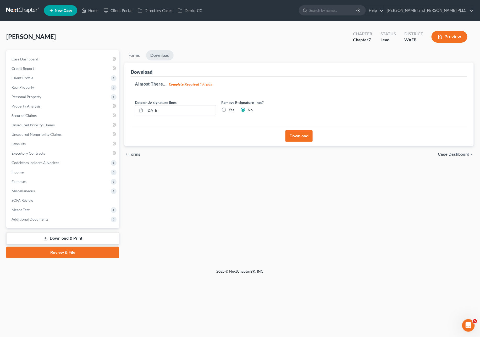
click at [300, 134] on button "Download" at bounding box center [298, 136] width 27 height 12
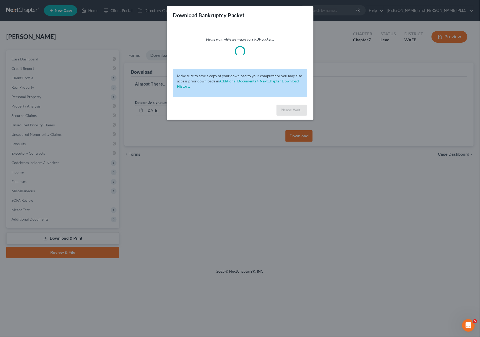
click at [254, 39] on p "Please wait while we merge your PDF packet..." at bounding box center [240, 39] width 134 height 5
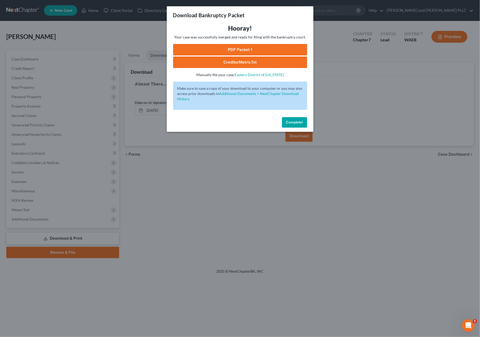
click at [297, 121] on span "Complete!" at bounding box center [294, 122] width 17 height 4
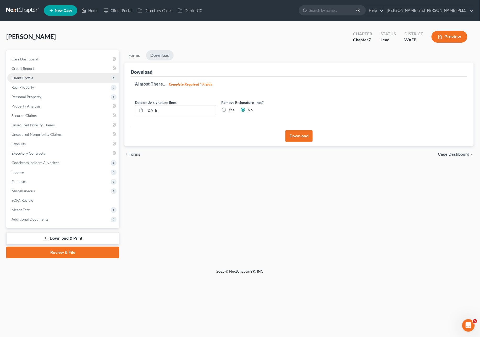
click at [32, 81] on span "Client Profile" at bounding box center [63, 77] width 112 height 9
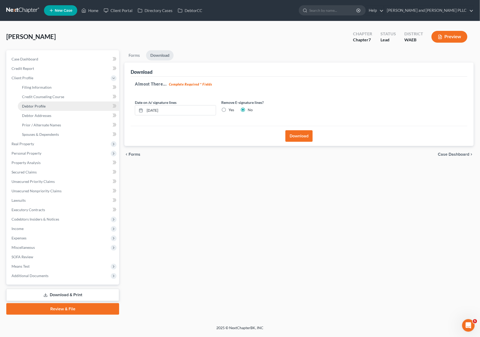
click at [45, 108] on link "Debtor Profile" at bounding box center [68, 106] width 101 height 9
select select "1"
select select "5"
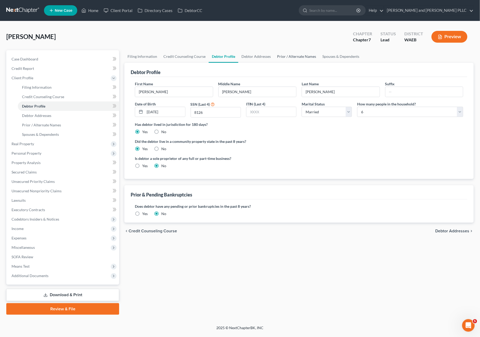
click at [303, 53] on link "Prior / Alternate Names" at bounding box center [296, 56] width 45 height 13
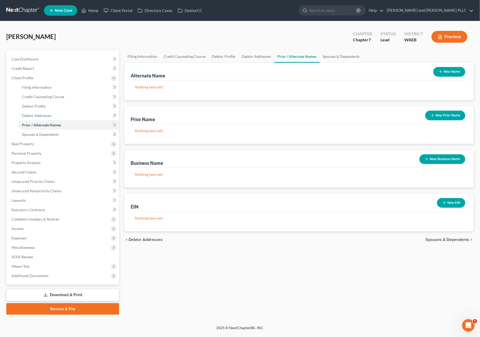
click at [443, 115] on button "New Prior Name" at bounding box center [445, 116] width 40 height 10
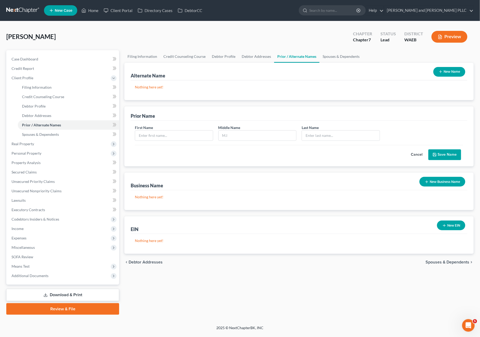
click at [161, 127] on div "First Name" at bounding box center [173, 133] width 83 height 16
click at [164, 131] on input "text" at bounding box center [173, 136] width 77 height 10
type input "Heather"
type input "Lin"
click at [348, 131] on input "text" at bounding box center [340, 136] width 77 height 10
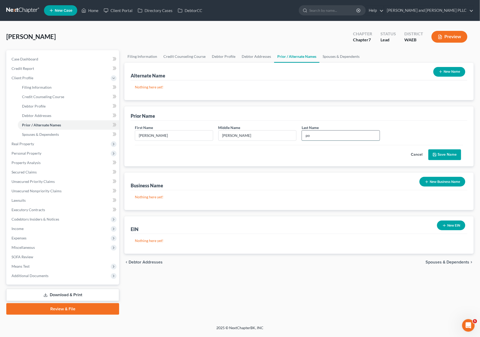
type input "p"
type input "Potts"
click at [433, 153] on icon "submit" at bounding box center [434, 155] width 4 height 4
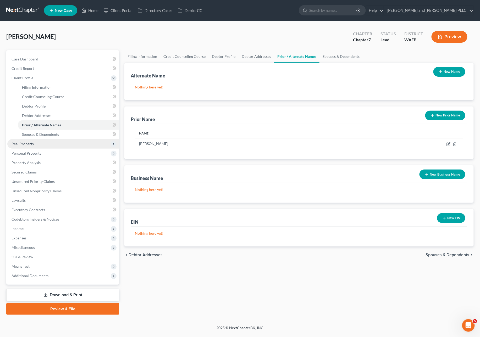
click at [29, 142] on span "Real Property" at bounding box center [23, 144] width 23 height 4
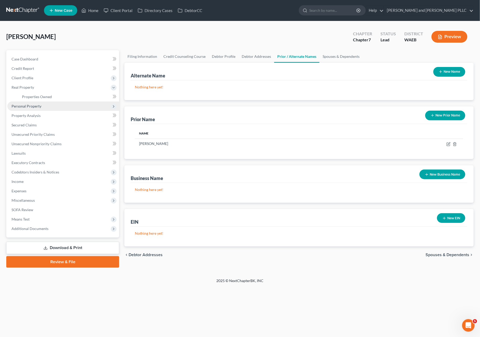
click at [37, 104] on span "Personal Property" at bounding box center [27, 106] width 30 height 4
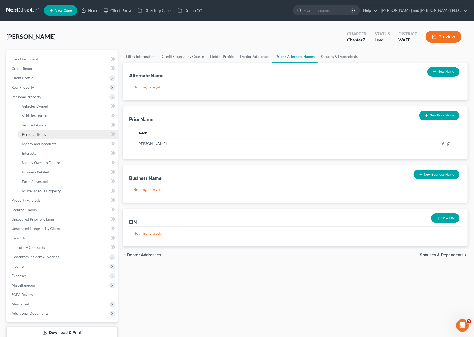
click at [33, 130] on link "Personal Items" at bounding box center [68, 134] width 100 height 9
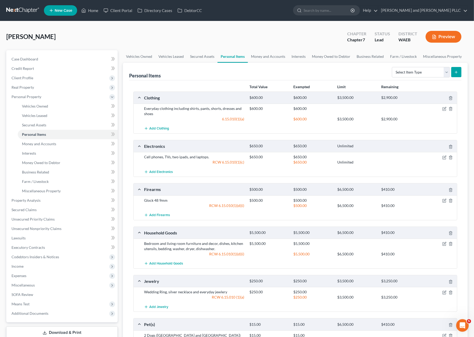
click at [348, 70] on div "Personal Items Select Item Type Clothing Collectibles Of Value Electronics Fire…" at bounding box center [295, 72] width 333 height 18
click at [285, 39] on div "Daniel, Heather Upgraded Chapter Chapter 7 Status Lead District WAEB Preview" at bounding box center [237, 38] width 462 height 23
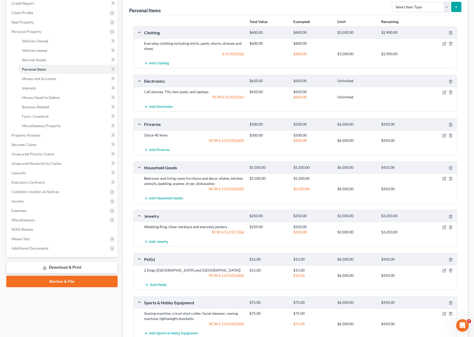
scroll to position [116, 0]
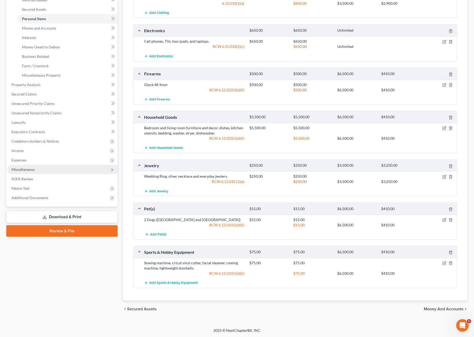
click at [50, 167] on span "Miscellaneous" at bounding box center [62, 169] width 110 height 9
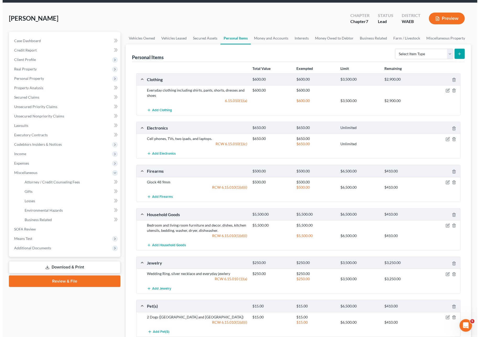
scroll to position [0, 0]
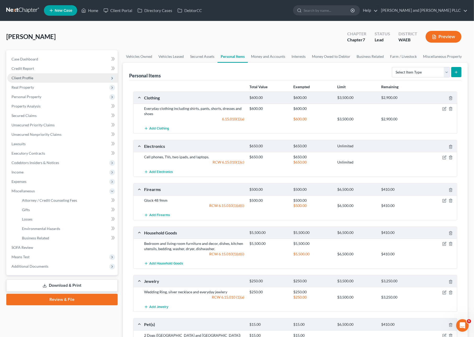
click at [51, 76] on span "Client Profile" at bounding box center [62, 77] width 110 height 9
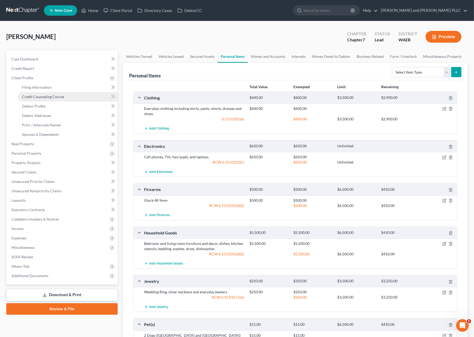
click at [26, 92] on link "Credit Counseling Course" at bounding box center [68, 96] width 100 height 9
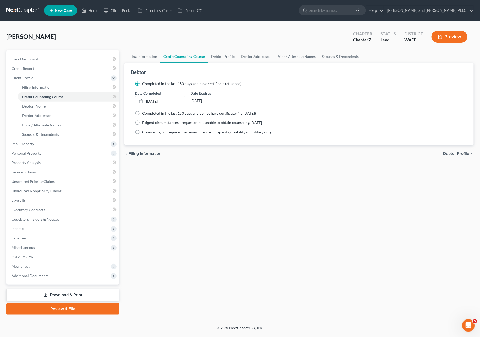
click at [63, 294] on link "Download & Print" at bounding box center [62, 295] width 113 height 12
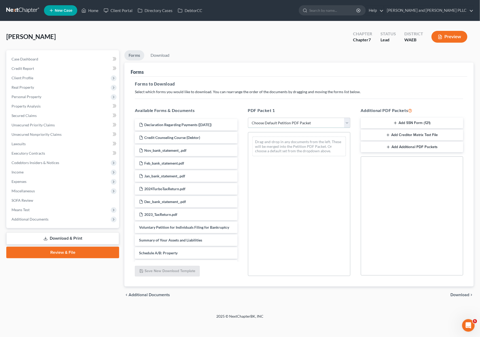
click at [303, 120] on select "Choose Default Petition PDF Packet Complete Bankruptcy Petition (all forms and …" at bounding box center [299, 123] width 102 height 10
select select "0"
click at [248, 118] on select "Choose Default Petition PDF Packet Complete Bankruptcy Petition (all forms and …" at bounding box center [299, 123] width 102 height 10
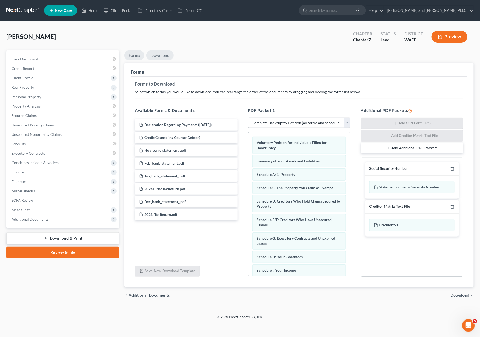
click at [161, 54] on link "Download" at bounding box center [159, 55] width 27 height 10
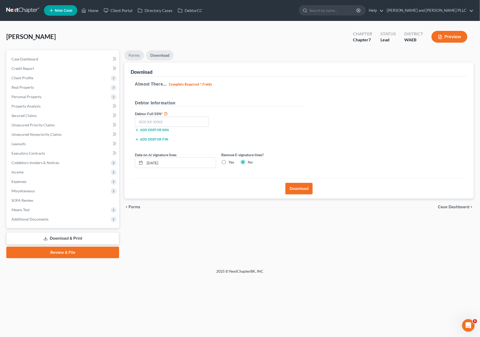
click at [129, 57] on link "Forms" at bounding box center [134, 55] width 20 height 10
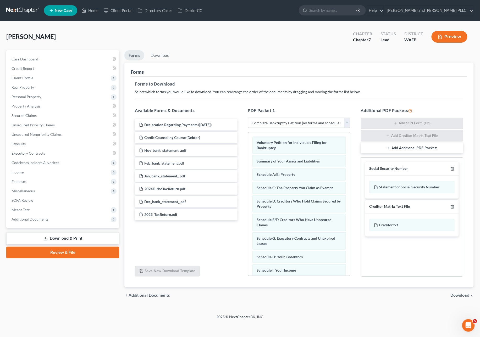
click at [452, 166] on div at bounding box center [451, 168] width 6 height 5
click at [454, 169] on icon "button" at bounding box center [452, 169] width 4 height 4
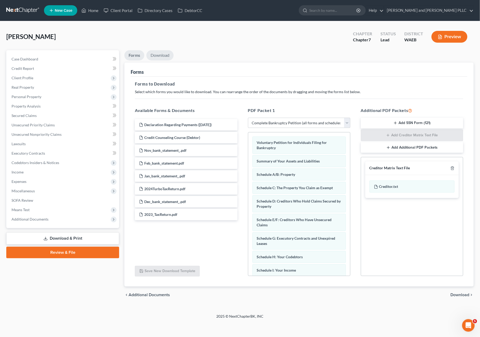
click at [160, 57] on link "Download" at bounding box center [159, 55] width 27 height 10
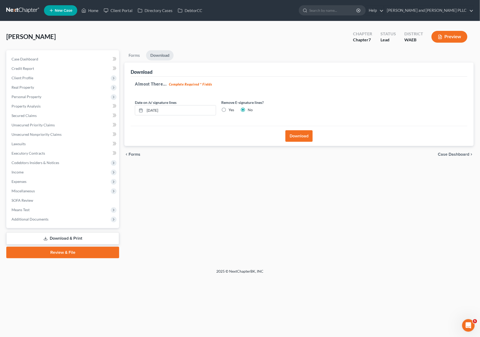
drag, startPoint x: 311, startPoint y: 136, endPoint x: 293, endPoint y: 133, distance: 18.3
click at [293, 133] on button "Download" at bounding box center [298, 136] width 27 height 12
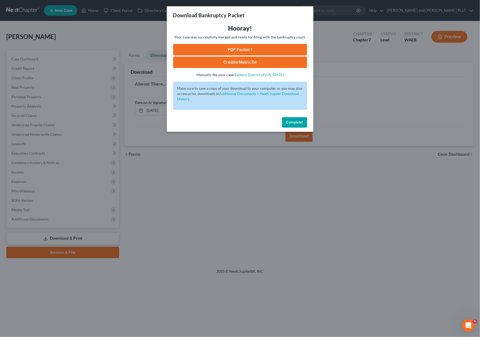
click at [260, 48] on link "PDF Packet 1" at bounding box center [240, 50] width 134 height 12
click at [285, 121] on button "Complete!" at bounding box center [294, 122] width 25 height 10
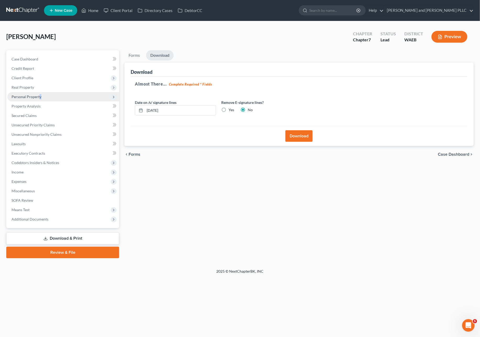
click at [39, 98] on span "Personal Property" at bounding box center [63, 96] width 112 height 9
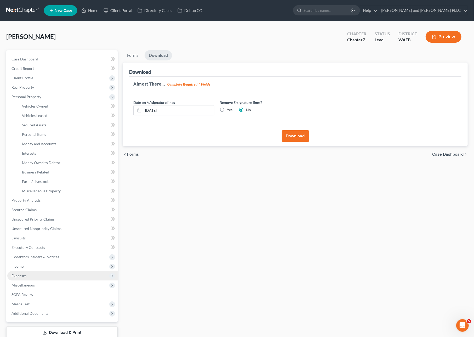
click at [34, 273] on span "Expenses" at bounding box center [62, 275] width 110 height 9
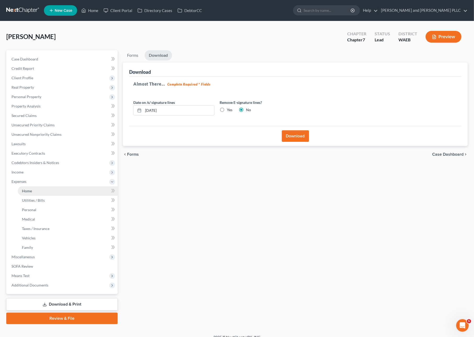
click at [31, 191] on span "Home" at bounding box center [27, 191] width 10 height 4
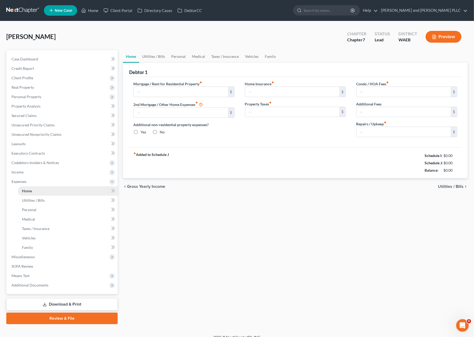
type input "4,201.50"
radio input "true"
type input "175.96"
click at [19, 182] on span "Expenses" at bounding box center [19, 181] width 15 height 4
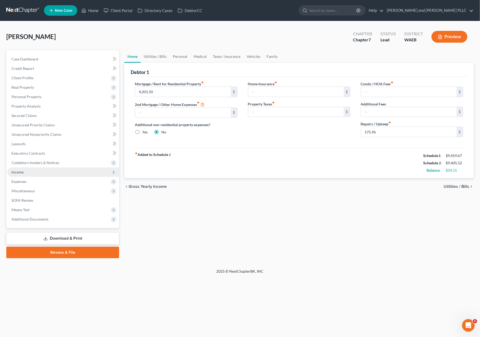
click at [22, 170] on span "Income" at bounding box center [18, 172] width 12 height 4
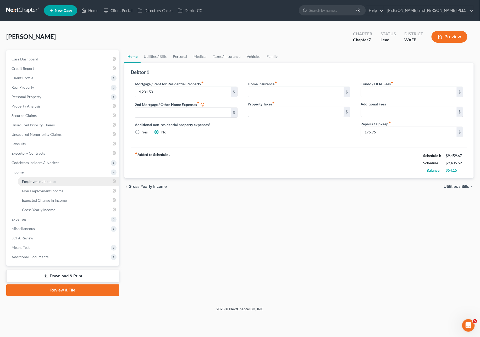
click at [26, 185] on link "Employment Income" at bounding box center [68, 181] width 101 height 9
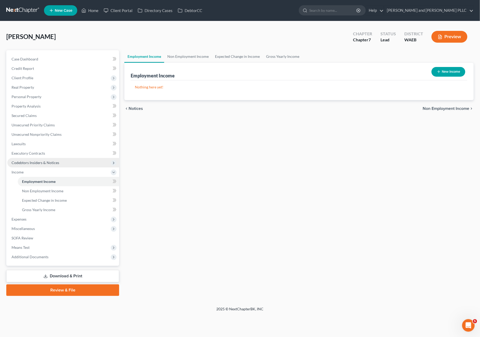
click at [30, 165] on span "Codebtors Insiders & Notices" at bounding box center [63, 162] width 112 height 9
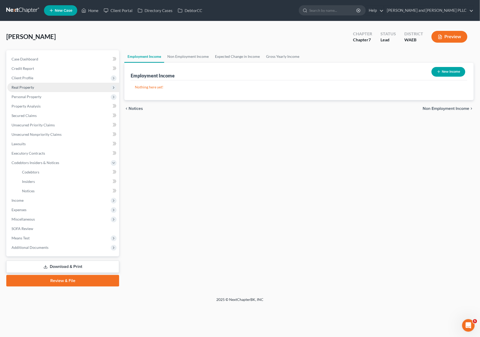
click at [25, 85] on span "Real Property" at bounding box center [23, 87] width 23 height 4
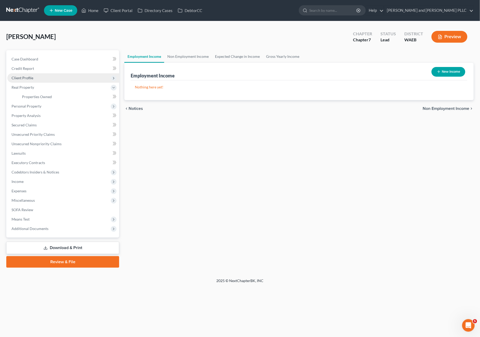
click at [27, 79] on span "Client Profile" at bounding box center [23, 78] width 22 height 4
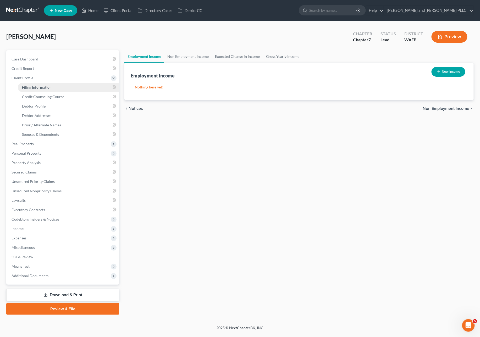
click at [41, 83] on link "Filing Information" at bounding box center [68, 87] width 101 height 9
select select "1"
select select "0"
select select "50"
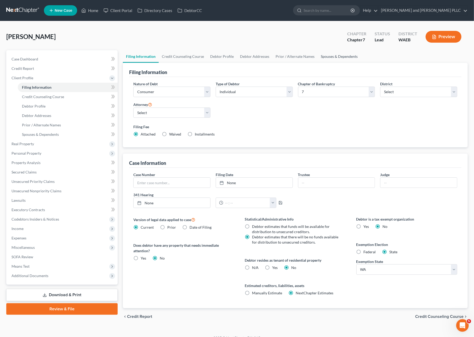
click at [346, 53] on link "Spouses & Dependents" at bounding box center [339, 56] width 43 height 13
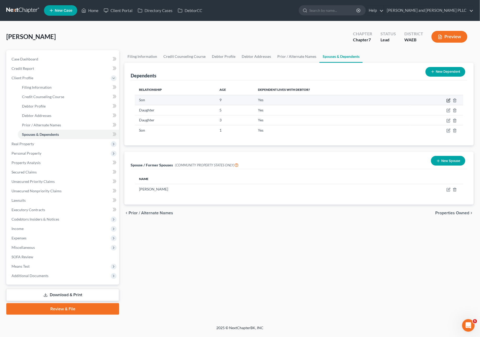
click at [447, 99] on icon "button" at bounding box center [448, 100] width 4 height 4
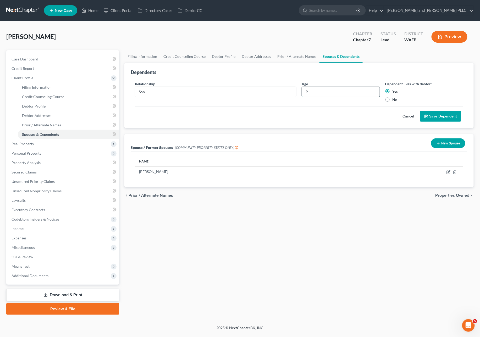
click at [331, 93] on input "9" at bounding box center [340, 92] width 77 height 10
type input "10"
click at [449, 118] on button "Save Dependent" at bounding box center [440, 116] width 41 height 11
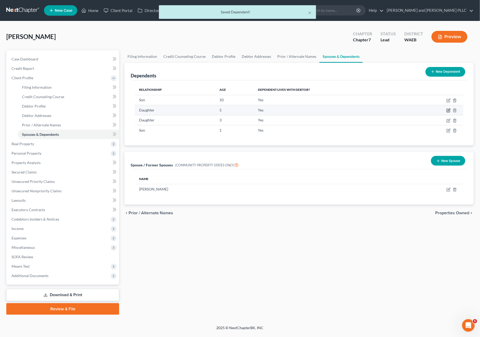
click at [450, 111] on icon "button" at bounding box center [448, 110] width 4 height 4
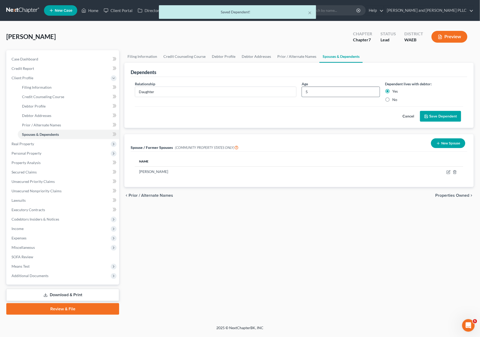
click at [325, 92] on input "5" at bounding box center [340, 92] width 77 height 10
type input "6"
click at [446, 111] on button "Save Dependent" at bounding box center [440, 116] width 41 height 11
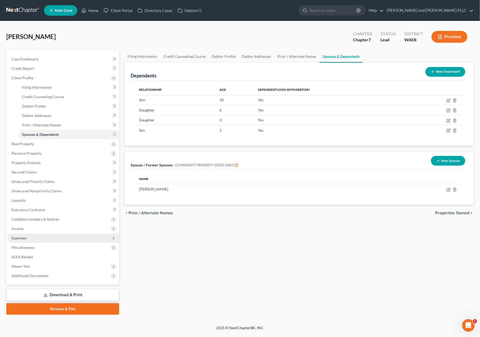
click at [17, 236] on span "Expenses" at bounding box center [19, 238] width 15 height 4
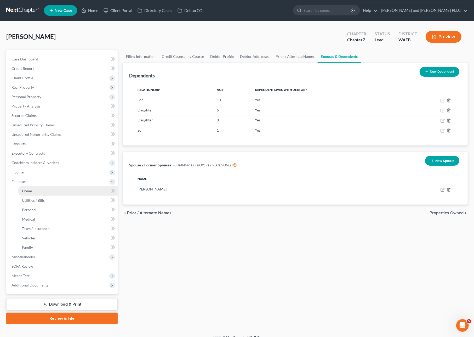
click at [32, 192] on link "Home" at bounding box center [68, 190] width 100 height 9
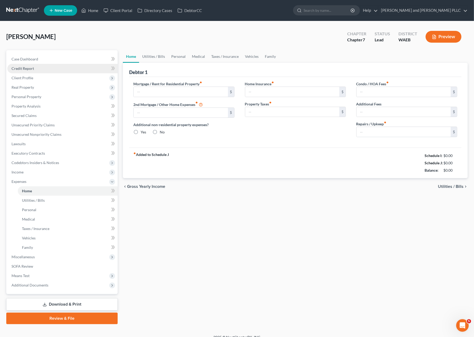
type input "4,201.50"
radio input "true"
type input "175.96"
click at [144, 95] on input "4,201.50" at bounding box center [181, 92] width 94 height 10
click at [168, 90] on input "4,201.50" at bounding box center [181, 92] width 94 height 10
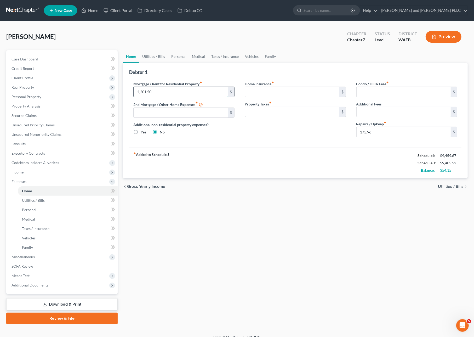
drag, startPoint x: 138, startPoint y: 93, endPoint x: 135, endPoint y: 93, distance: 3.1
click at [135, 93] on input "4,201.50" at bounding box center [181, 92] width 94 height 10
click at [158, 92] on input "48" at bounding box center [181, 92] width 94 height 10
type input "4,812.58"
click at [157, 56] on link "Utilities / Bills" at bounding box center [153, 56] width 29 height 13
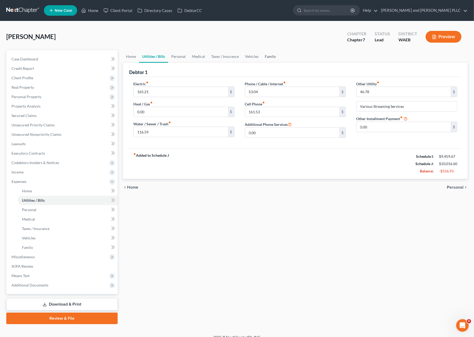
click at [273, 54] on link "Family" at bounding box center [270, 56] width 17 height 13
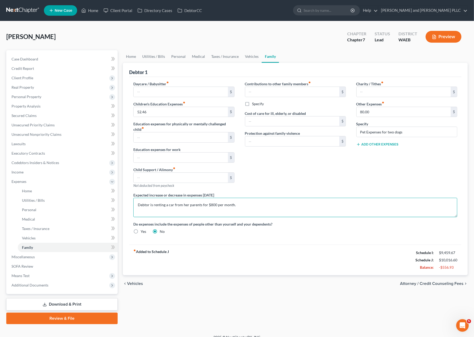
click at [267, 208] on textarea "Debtor is renting a car from her parents for $800 per month." at bounding box center [295, 207] width 324 height 19
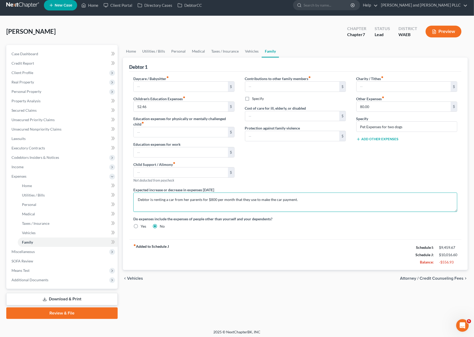
scroll to position [7, 0]
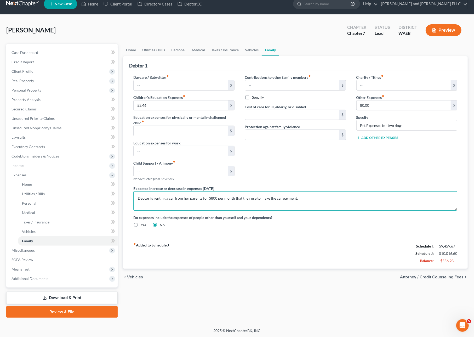
type textarea "Debtor is renting a car from her parents for $800 per month that they use to ma…"
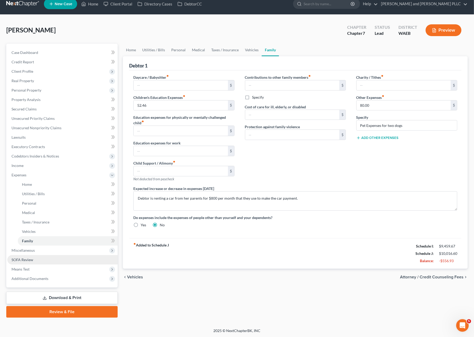
click at [18, 259] on span "SOFA Review" at bounding box center [23, 259] width 22 height 4
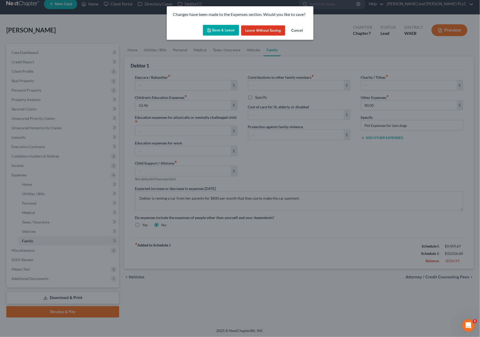
click at [213, 32] on button "Save & Leave" at bounding box center [221, 30] width 36 height 11
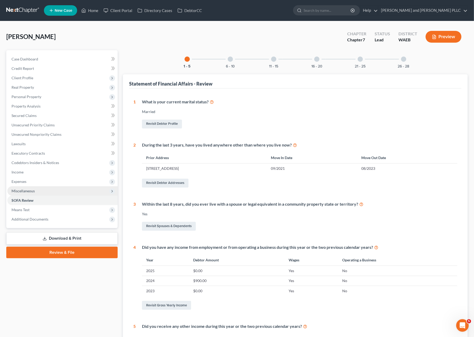
click at [32, 189] on span "Miscellaneous" at bounding box center [23, 191] width 23 height 4
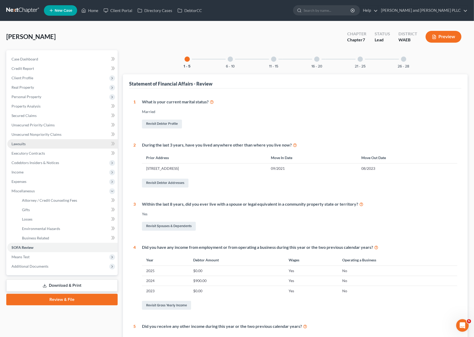
click at [22, 144] on span "Lawsuits" at bounding box center [19, 144] width 14 height 4
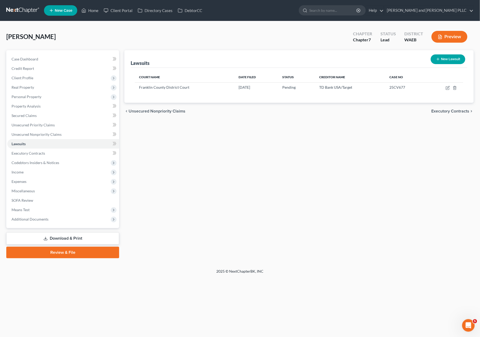
click at [449, 57] on button "New Lawsuit" at bounding box center [447, 59] width 35 height 10
select select "0"
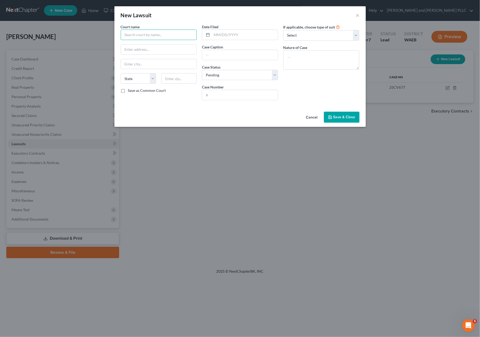
click at [141, 32] on input "text" at bounding box center [159, 35] width 76 height 10
click at [130, 43] on div "Franklin County District Court" at bounding box center [152, 43] width 54 height 5
type input "Franklin County District Court"
type input "1016 N. 4th Ave."
type input "Pasco"
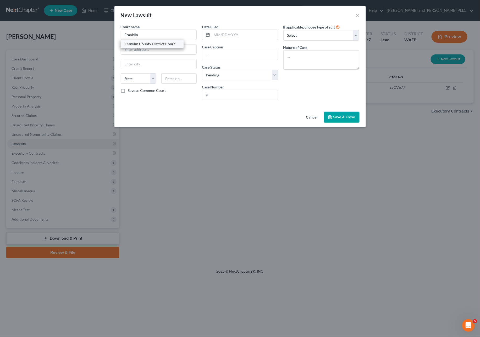
select select "50"
type input "99301"
click at [234, 37] on input "text" at bounding box center [245, 35] width 66 height 10
click at [238, 32] on input "text" at bounding box center [245, 35] width 66 height 10
click at [251, 59] on input "text" at bounding box center [240, 55] width 76 height 10
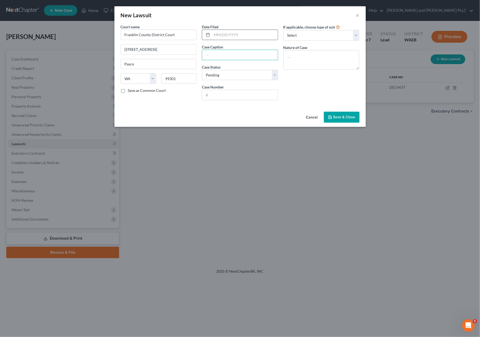
click at [240, 33] on input "text" at bounding box center [245, 35] width 66 height 10
type input "07/23/2025"
type input "Capital One v. Heather Daniel"
type input "25CV2774"
click at [300, 58] on textarea at bounding box center [321, 59] width 76 height 19
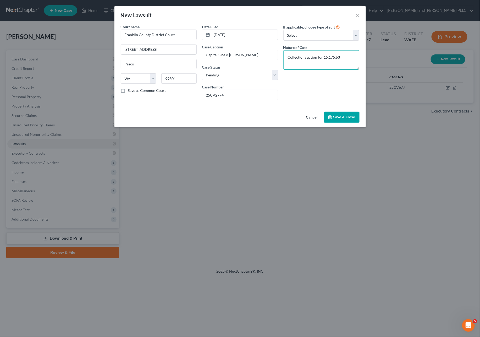
click at [306, 57] on textarea "Collections action for 15,175.63" at bounding box center [321, 59] width 76 height 19
click at [318, 59] on textarea "Collections action for 15,175.63" at bounding box center [321, 59] width 76 height 19
click at [318, 57] on textarea "Collections action for 15,175.63" at bounding box center [321, 59] width 76 height 19
type textarea "Collections action to collection 15,175.63"
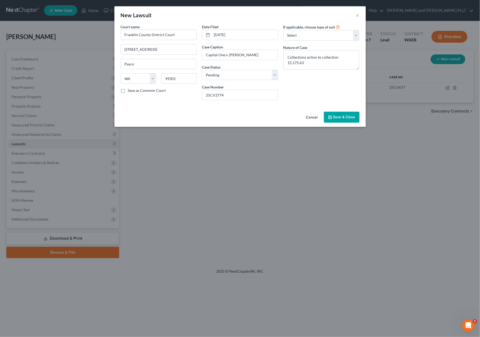
click at [332, 119] on icon "button" at bounding box center [330, 117] width 4 height 4
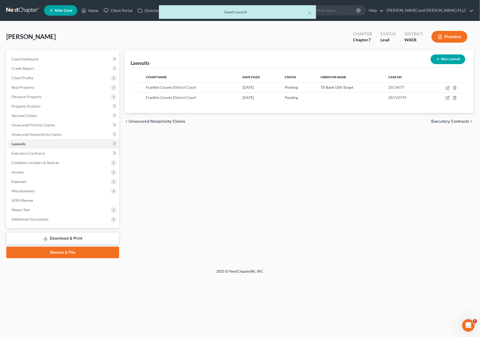
click at [440, 62] on button "New Lawsuit" at bounding box center [447, 59] width 35 height 10
select select "0"
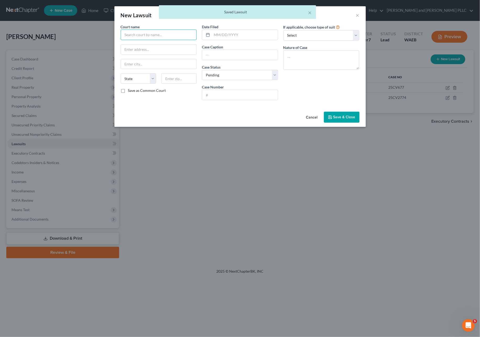
click at [153, 35] on input "text" at bounding box center [159, 35] width 76 height 10
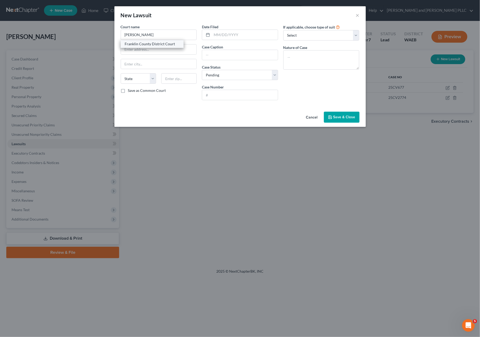
click at [160, 41] on div "Franklin County District Court" at bounding box center [152, 43] width 54 height 5
type input "Franklin County District Court"
type input "1016 N. 4th Ave."
type input "Pasco"
select select "50"
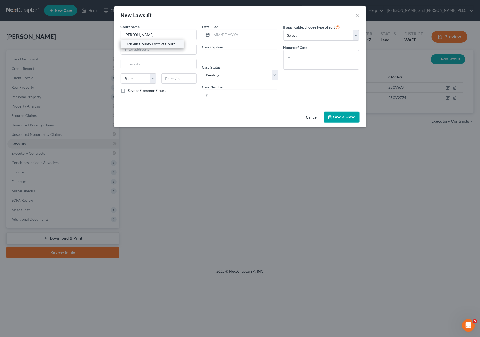
type input "99301"
click at [229, 36] on input "text" at bounding box center [245, 35] width 66 height 10
click at [218, 32] on input "04/28/2025" at bounding box center [245, 35] width 66 height 10
type input "07/28/2025"
click at [239, 52] on input "text" at bounding box center [240, 55] width 76 height 10
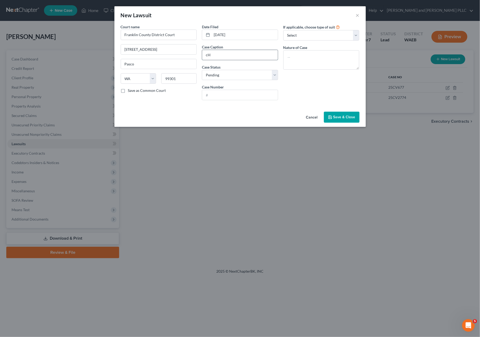
type input "c"
click at [207, 54] on input "jo mORGAN cHASE bANK" at bounding box center [240, 55] width 76 height 10
type input "jjpmORGAN cHASE bANK"
click at [224, 93] on input "text" at bounding box center [240, 95] width 76 height 10
click at [211, 96] on input "25cv2849" at bounding box center [240, 95] width 76 height 10
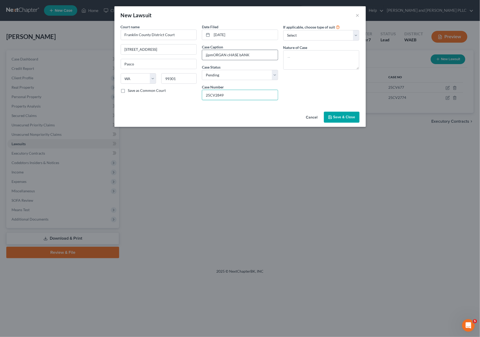
type input "25CV2849"
click at [212, 52] on input "jjpmORGAN cHASE bANK" at bounding box center [240, 55] width 76 height 10
type input "j"
type input "JP Morgan Chase Bank"
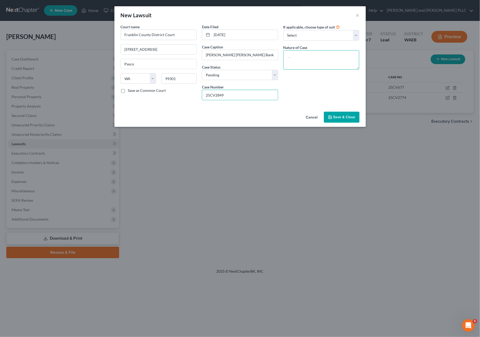
click at [291, 64] on textarea at bounding box center [321, 59] width 76 height 19
click at [305, 57] on textarea "Colelctio 6433.57" at bounding box center [321, 59] width 76 height 19
type textarea "Collection $6,433.57"
click at [306, 37] on select "Select Repossession Garnishment Foreclosure Attached, Seized, Or Levied Other" at bounding box center [321, 35] width 76 height 10
click at [291, 105] on div "Court name * Franklin County District Court 1016 N. 4th Ave. Pasco State AL AK …" at bounding box center [239, 67] width 251 height 86
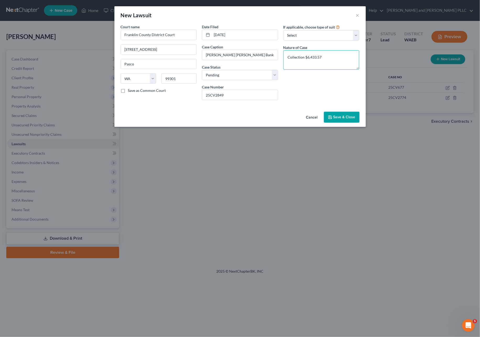
click at [306, 55] on textarea "Collection $6,433.57" at bounding box center [321, 59] width 76 height 19
click at [339, 57] on textarea "Collection $6,433.57" at bounding box center [321, 59] width 76 height 19
click at [329, 41] on div "If applicable, choose type of suit Select Repossession Garnishment Foreclosure …" at bounding box center [320, 64] width 81 height 80
click at [337, 33] on select "Select Repossession Garnishment Foreclosure Attached, Seized, Or Levied Other" at bounding box center [321, 35] width 76 height 10
select select "4"
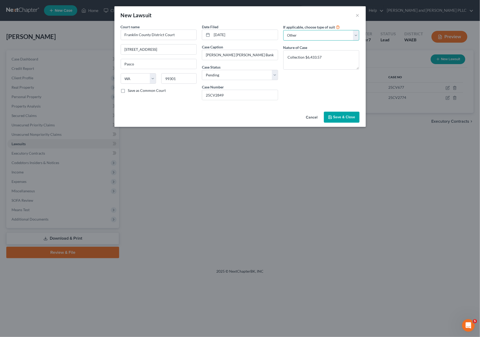
click at [283, 30] on select "Select Repossession Garnishment Foreclosure Attached, Seized, Or Levied Other" at bounding box center [321, 35] width 76 height 10
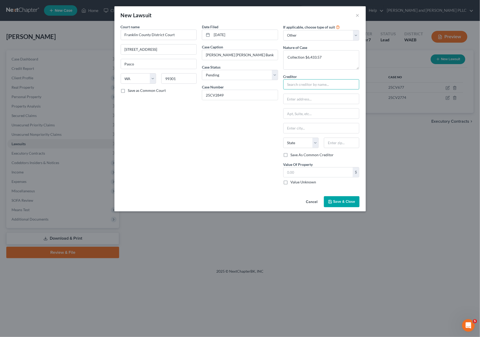
click at [319, 80] on input "text" at bounding box center [321, 84] width 76 height 10
click at [340, 38] on select "Select Repossession Garnishment Foreclosure Attached, Seized, Or Levied Other" at bounding box center [321, 35] width 76 height 10
click at [303, 100] on input "text" at bounding box center [321, 99] width 76 height 10
click at [299, 85] on input "text" at bounding box center [321, 84] width 76 height 10
click at [246, 52] on input "JP Morgan Chase Bank" at bounding box center [240, 55] width 76 height 10
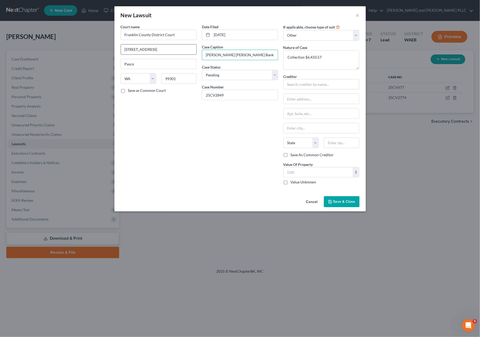
drag, startPoint x: 243, startPoint y: 56, endPoint x: 173, endPoint y: 49, distance: 70.5
click at [173, 49] on div "Court name * Franklin County District Court 1016 N. 4th Ave. Pasco State AL AK …" at bounding box center [240, 106] width 244 height 165
type input "JP Morgan Chase Bank vs. Heather Daniel"
click at [318, 86] on input "text" at bounding box center [321, 84] width 76 height 10
paste input "JP Morgan Chase Bank"
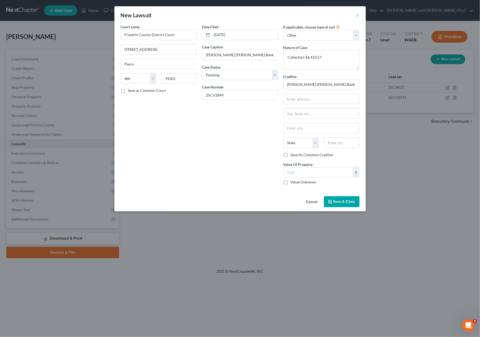
click at [325, 93] on div "Creditor * JP Morgan Chase Bank State AL AK AR AZ CA CO CT DE DC FL GA GU HI ID…" at bounding box center [321, 113] width 76 height 78
type input "JP Morgan Chase Bank"
click at [332, 85] on input "JP Morgan Chase Bank" at bounding box center [321, 84] width 76 height 10
click at [308, 102] on input "text" at bounding box center [321, 99] width 76 height 10
click at [332, 100] on input "C/o Suttel and Hammer" at bounding box center [321, 99] width 76 height 10
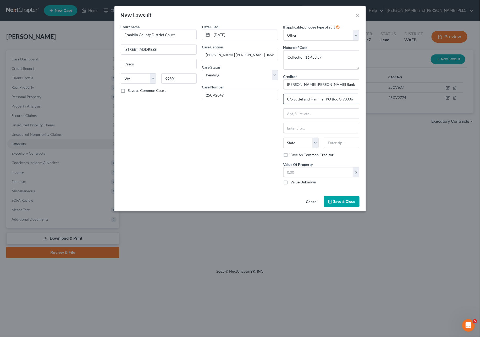
type input "C/o Suttel and Hammer PO Boc C-90006"
type input "Bellvue"
type input "988009"
click at [320, 128] on input "Bellvue" at bounding box center [321, 128] width 76 height 10
type input "Bellevue"
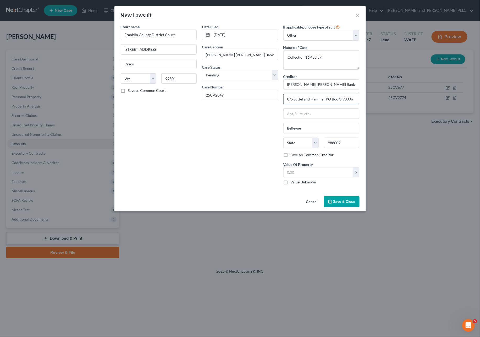
drag, startPoint x: 354, startPoint y: 98, endPoint x: 338, endPoint y: 99, distance: 15.4
click at [338, 99] on input "C/o Suttel and Hammer PO Boc C-90006" at bounding box center [321, 99] width 76 height 10
click at [336, 99] on input "C/o Suttel and Hammer PO Boc C-90006" at bounding box center [321, 99] width 76 height 10
drag, startPoint x: 324, startPoint y: 99, endPoint x: 278, endPoint y: 99, distance: 45.8
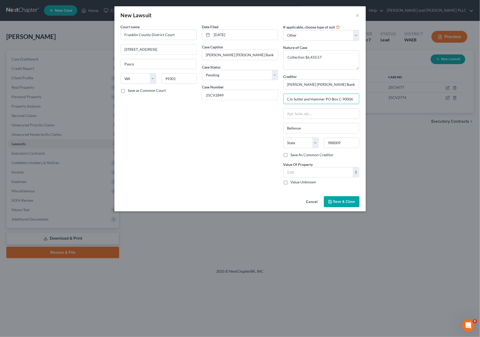
click at [278, 99] on div "Court name * Franklin County District Court 1016 N. 4th Ave. Pasco State AL AK …" at bounding box center [240, 106] width 244 height 165
type input "PO Box C-90006"
click at [338, 85] on input "JP Morgan Chase Bank" at bounding box center [321, 84] width 76 height 10
paste input "C/o Suttel and Hammer"
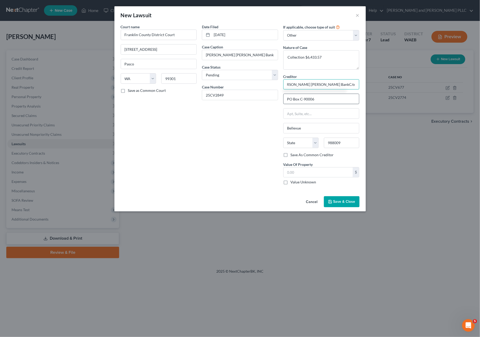
type input "JP Morgan Chase BankC/o Suttel and Hammer"
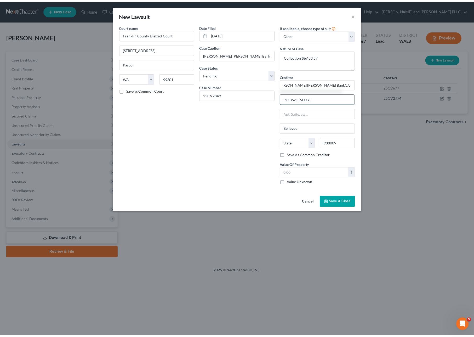
scroll to position [0, 0]
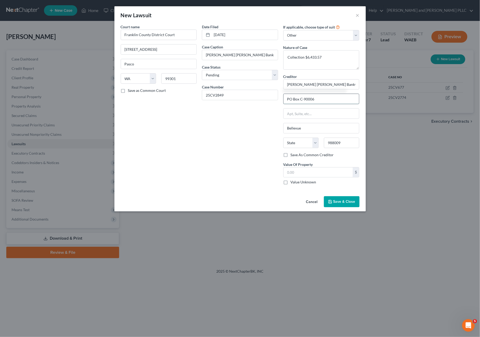
click at [348, 103] on input "PO Box C-90006" at bounding box center [321, 99] width 76 height 10
click at [339, 102] on input "PO Box C-90006" at bounding box center [321, 99] width 76 height 10
click at [318, 119] on input "text" at bounding box center [321, 114] width 76 height 10
click at [320, 119] on div at bounding box center [321, 113] width 76 height 10
click at [317, 89] on input "JP Morgan Chase BankC/o Suttel and Hammer" at bounding box center [321, 84] width 76 height 10
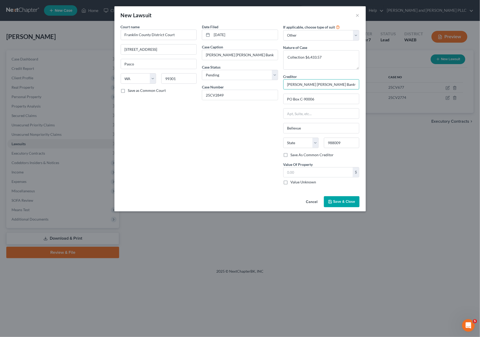
click at [313, 84] on input "JP Morgan Chase BankC/o Suttel and Hammer" at bounding box center [321, 84] width 76 height 10
click at [291, 155] on label "Save As Common Creditor" at bounding box center [311, 154] width 43 height 5
click at [293, 155] on input "Save As Common Creditor" at bounding box center [294, 153] width 3 height 3
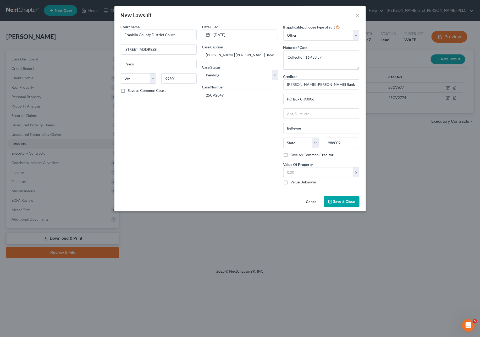
checkbox input "true"
click at [304, 144] on select "State AL AK AR AZ CA CO CT DE DC FL GA GU HI ID IL IN IA KS KY LA ME MD MA MI M…" at bounding box center [300, 143] width 35 height 10
select select "50"
click at [283, 138] on select "State AL AK AR AZ CA CO CT DE DC FL GA GU HI ID IL IN IA KS KY LA ME MD MA MI M…" at bounding box center [300, 143] width 35 height 10
click at [301, 172] on input "text" at bounding box center [317, 172] width 69 height 10
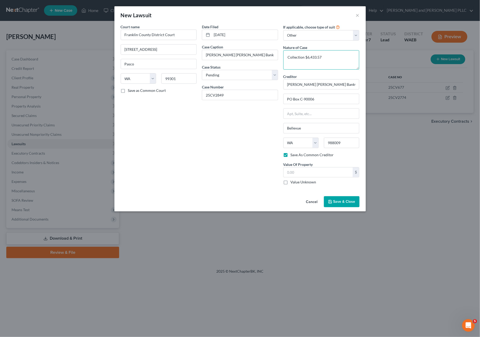
drag, startPoint x: 330, startPoint y: 57, endPoint x: 306, endPoint y: 60, distance: 23.7
click at [306, 60] on textarea "Collection $6,433.57" at bounding box center [321, 59] width 76 height 19
click at [324, 33] on select "Select Repossession Garnishment Foreclosure Attached, Seized, Or Levied Other" at bounding box center [321, 35] width 76 height 10
click at [245, 121] on div "Date Filed 07/28/2025 Case Caption JP Morgan Chase Bank vs. Heather Daniel Case…" at bounding box center [239, 106] width 81 height 165
click at [339, 201] on span "Save & Close" at bounding box center [344, 201] width 22 height 4
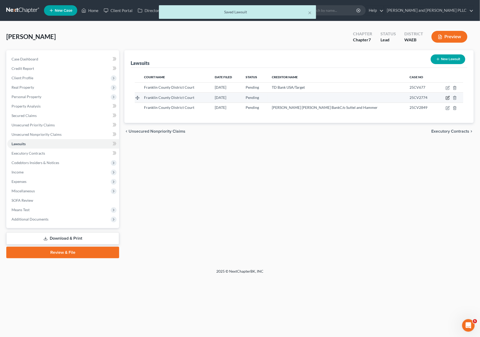
click at [447, 97] on icon "button" at bounding box center [447, 98] width 4 height 4
select select "50"
select select "0"
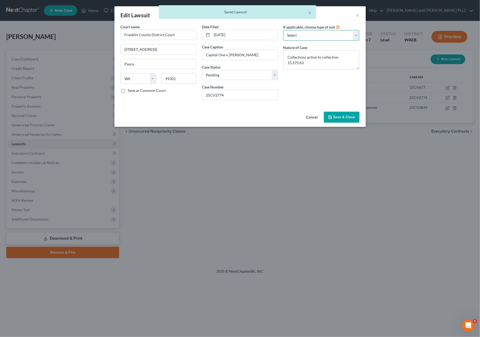
drag, startPoint x: 333, startPoint y: 34, endPoint x: 328, endPoint y: 39, distance: 7.4
click at [333, 34] on select "Select Repossession Garnishment Foreclosure Attached, Seized, Or Levied Other" at bounding box center [321, 35] width 76 height 10
select select "4"
click at [283, 30] on select "Select Repossession Garnishment Foreclosure Attached, Seized, Or Levied Other" at bounding box center [321, 35] width 76 height 10
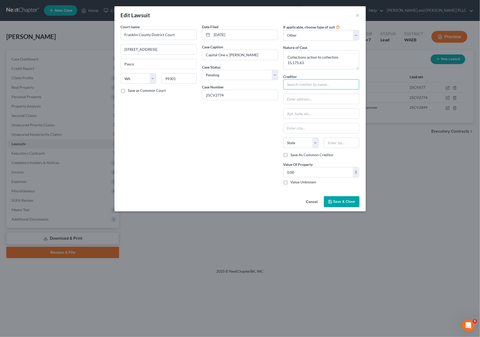
click at [299, 84] on input "text" at bounding box center [321, 84] width 76 height 10
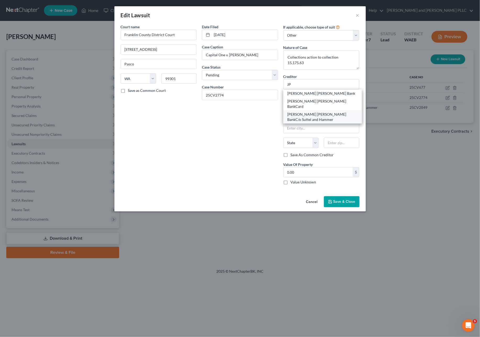
click at [307, 113] on div "JP Morgan Chase BankC/o Suttel and Hammer" at bounding box center [322, 117] width 70 height 10
type input "JP Morgan Chase BankC/o Suttel and Hammer"
type input "PO Box C-90006"
type input "Bellevue"
select select "50"
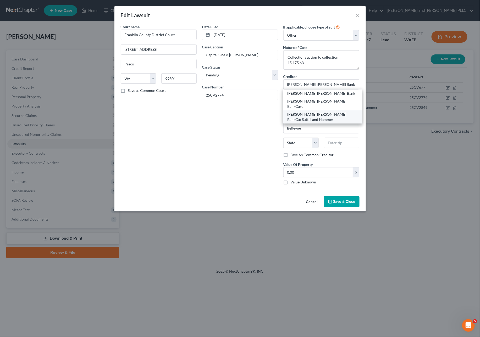
type input "988009"
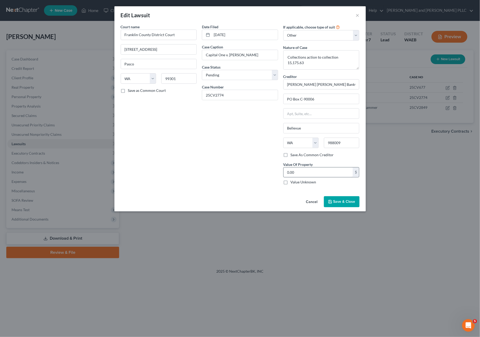
drag, startPoint x: 344, startPoint y: 200, endPoint x: 314, endPoint y: 176, distance: 38.0
click at [314, 176] on div "Edit Lawsuit × Court name * Franklin County District Court 1016 N. 4th Ave. Pas…" at bounding box center [239, 108] width 251 height 205
type input "15,175.63"
click at [351, 206] on button "Save & Close" at bounding box center [342, 201] width 36 height 11
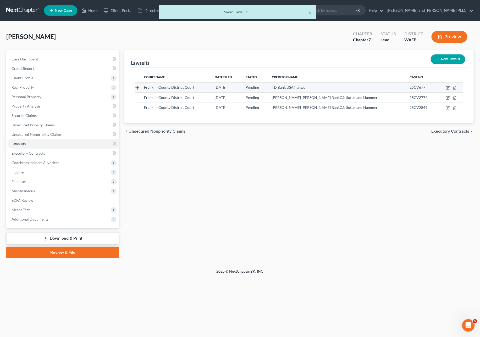
click at [450, 86] on td at bounding box center [450, 87] width 26 height 10
click at [446, 86] on icon "button" at bounding box center [447, 88] width 4 height 4
select select "50"
select select "0"
select select "4"
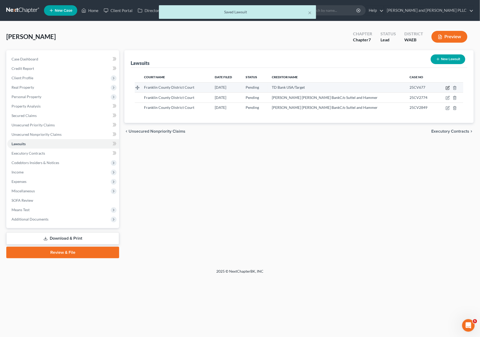
select select "24"
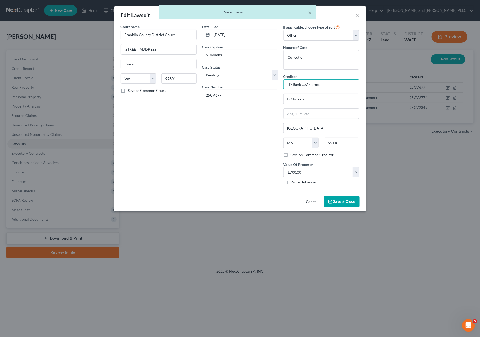
click at [326, 84] on input "TD Bank USA/Target" at bounding box center [321, 84] width 76 height 10
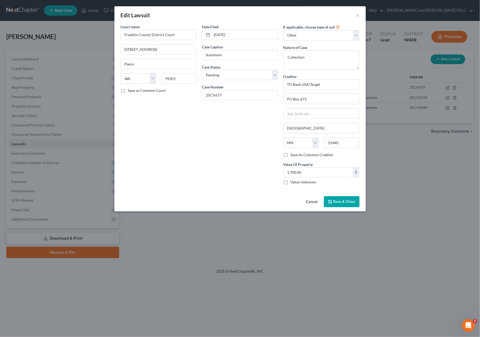
click at [349, 204] on button "Save & Close" at bounding box center [342, 201] width 36 height 11
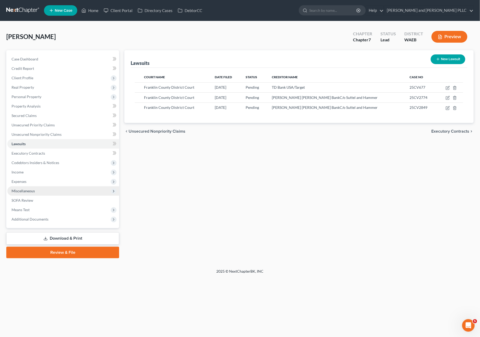
click at [28, 188] on span "Miscellaneous" at bounding box center [63, 190] width 112 height 9
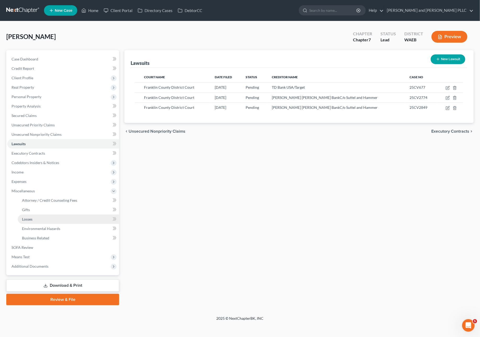
click at [33, 217] on link "Losses" at bounding box center [68, 219] width 101 height 9
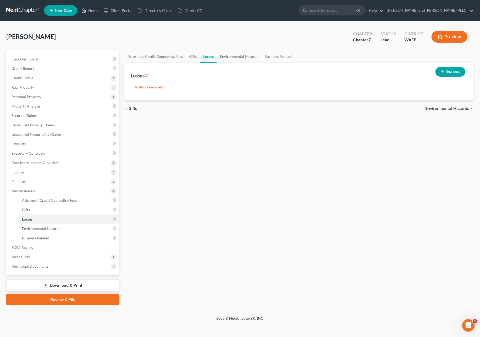
click at [456, 75] on button "New Loss" at bounding box center [450, 72] width 30 height 10
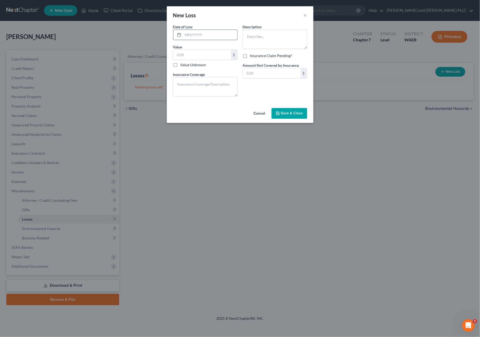
click at [210, 35] on input "text" at bounding box center [210, 35] width 54 height 10
type input "09/2025"
click at [272, 36] on textarea at bounding box center [275, 39] width 64 height 19
type textarea "Bike and Lawnmover Stolen from side yard"
click at [181, 56] on input "text" at bounding box center [202, 55] width 58 height 10
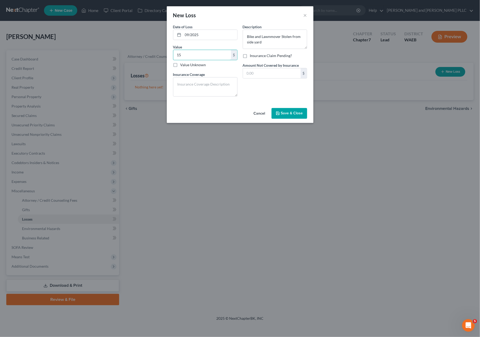
type input "1"
type input "200.00"
drag, startPoint x: 214, startPoint y: 86, endPoint x: 210, endPoint y: 88, distance: 4.6
click at [210, 88] on textarea at bounding box center [205, 86] width 64 height 19
click at [208, 90] on textarea at bounding box center [205, 86] width 64 height 19
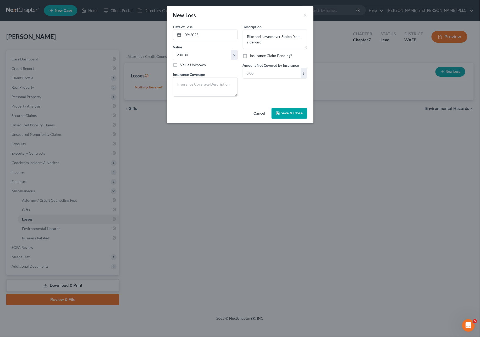
click at [266, 68] on label "Amount Not Covered by Insurance" at bounding box center [271, 65] width 56 height 5
click at [265, 76] on input "text" at bounding box center [272, 73] width 58 height 10
click at [226, 85] on textarea at bounding box center [205, 86] width 64 height 19
click at [258, 74] on input "text" at bounding box center [272, 73] width 58 height 10
click at [199, 88] on textarea at bounding box center [205, 86] width 64 height 19
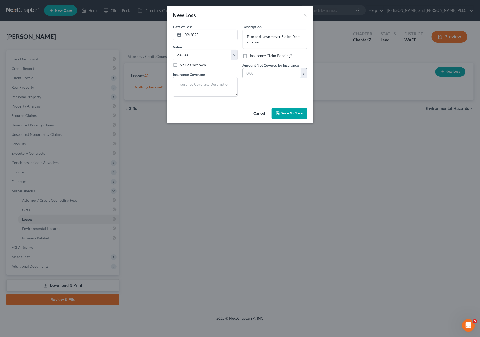
click at [257, 75] on input "text" at bounding box center [272, 73] width 58 height 10
click at [255, 71] on input "text" at bounding box center [272, 73] width 58 height 10
click at [284, 115] on span "Save & Close" at bounding box center [292, 113] width 22 height 4
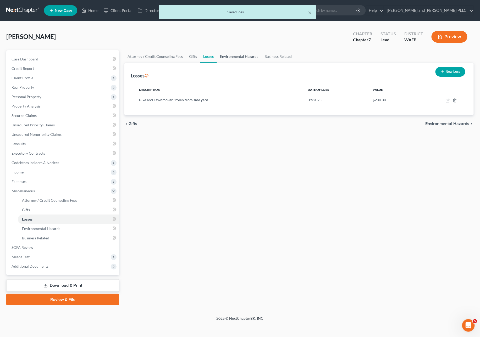
click at [238, 56] on link "Environmental Hazards" at bounding box center [239, 56] width 44 height 13
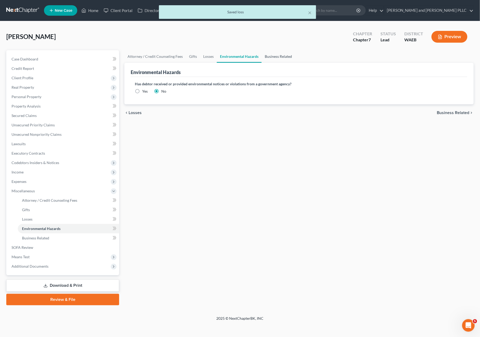
click at [290, 60] on link "Business Related" at bounding box center [277, 56] width 33 height 13
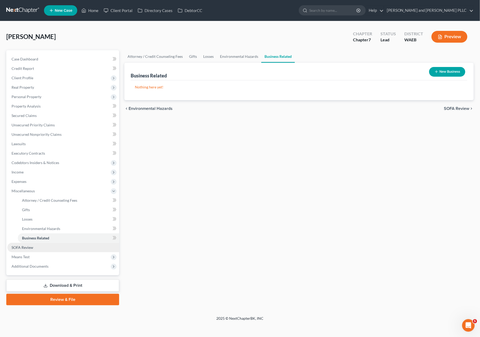
click at [45, 256] on span "Means Test" at bounding box center [63, 256] width 112 height 9
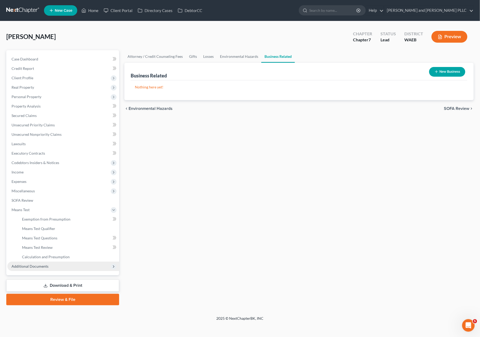
click at [32, 266] on span "Additional Documents" at bounding box center [30, 266] width 37 height 4
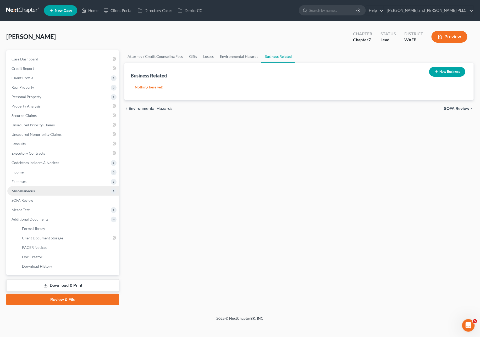
click at [23, 188] on span "Miscellaneous" at bounding box center [63, 190] width 112 height 9
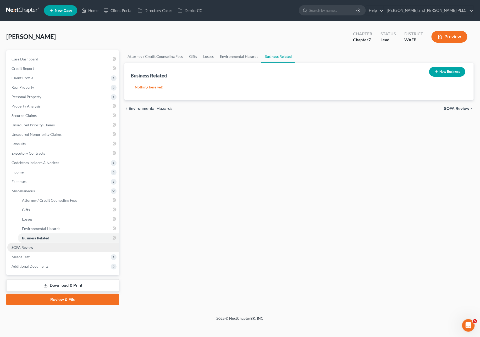
click at [25, 245] on span "SOFA Review" at bounding box center [23, 247] width 22 height 4
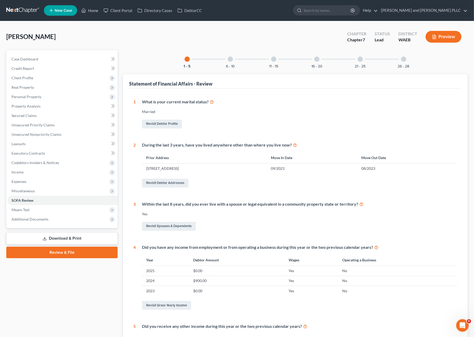
click at [359, 59] on div at bounding box center [360, 59] width 5 height 5
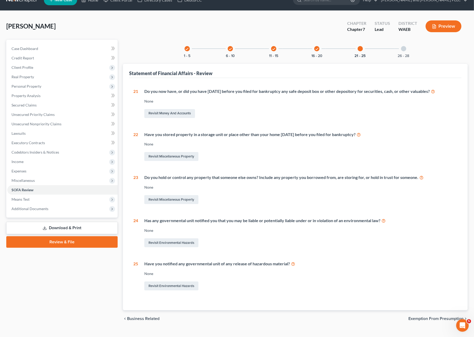
scroll to position [20, 0]
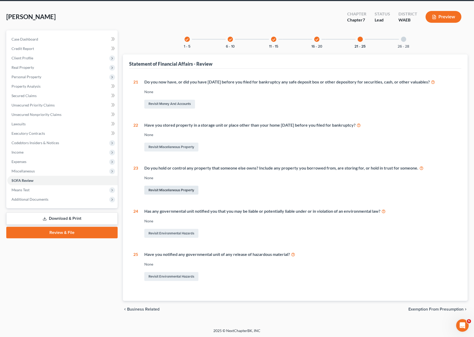
click at [168, 190] on link "Revisit Miscellaneous Property" at bounding box center [171, 190] width 54 height 9
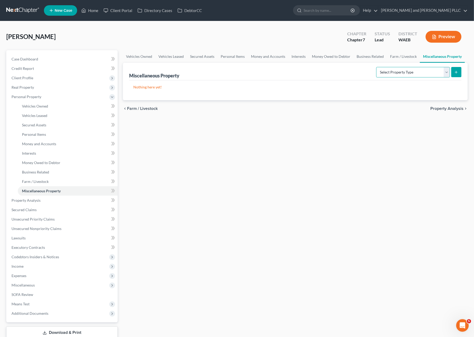
click at [445, 75] on select "Select Property Type Assigned for Creditor Benefit Within 1 Year Holding for An…" at bounding box center [414, 72] width 74 height 10
select select "holding_for_another"
click at [377, 67] on select "Select Property Type Assigned for Creditor Benefit Within 1 Year Holding for An…" at bounding box center [414, 72] width 74 height 10
click at [454, 69] on button "submit" at bounding box center [457, 72] width 10 height 10
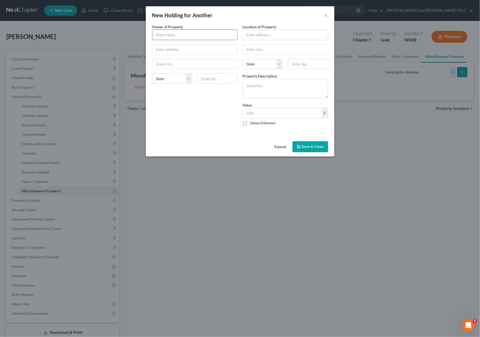
click at [216, 37] on input "text" at bounding box center [194, 35] width 85 height 10
click at [279, 84] on textarea at bounding box center [285, 88] width 85 height 19
type textarea "2018 Chevy Suburban, Renting from Parent"
click at [176, 40] on div "Owner of Property * State AL AK AR AZ CA CO CT DE DC FL GA GU HI ID IL IN IA KS…" at bounding box center [194, 77] width 91 height 106
click at [188, 35] on input "text" at bounding box center [194, 35] width 85 height 10
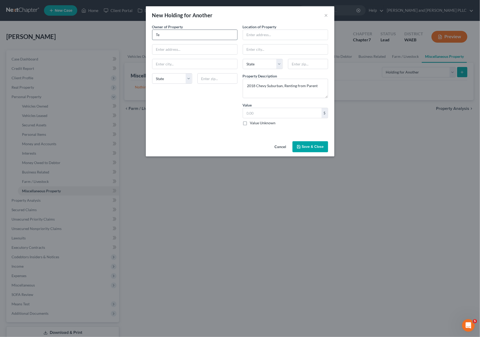
type input "T"
type input "B"
type input "Testing"
click at [302, 145] on button "Save & Close" at bounding box center [310, 146] width 36 height 11
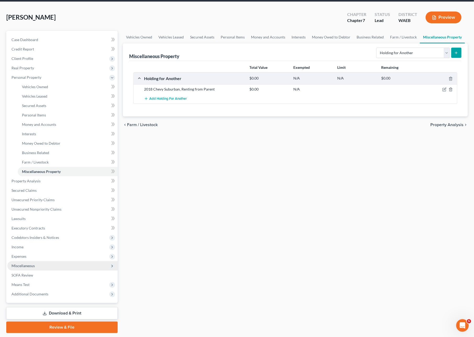
scroll to position [35, 0]
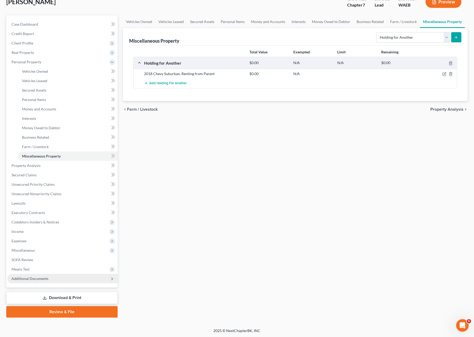
click at [22, 278] on span "Additional Documents" at bounding box center [30, 278] width 37 height 4
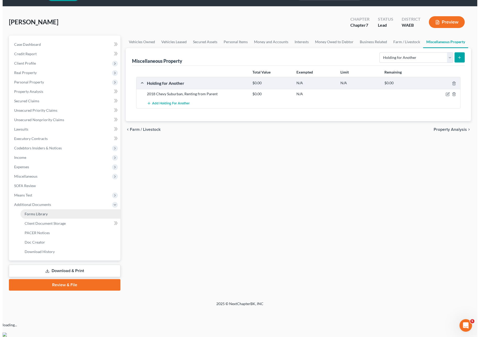
scroll to position [0, 0]
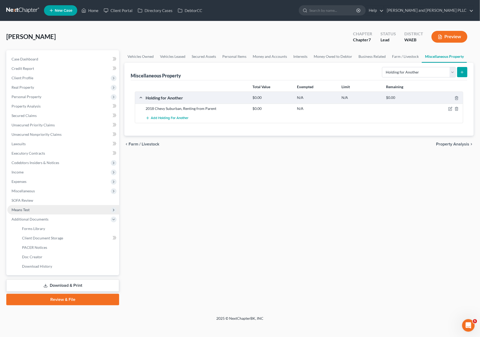
click at [18, 208] on span "Means Test" at bounding box center [21, 209] width 18 height 4
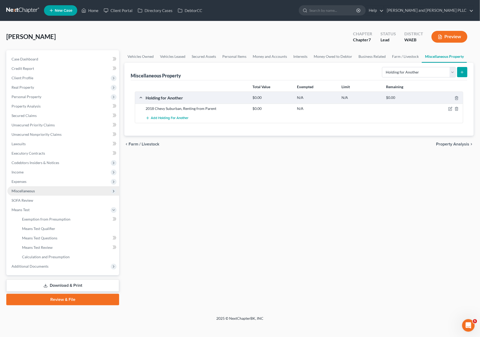
click at [33, 190] on span "Miscellaneous" at bounding box center [23, 191] width 23 height 4
click at [70, 285] on link "Download & Print" at bounding box center [62, 285] width 113 height 12
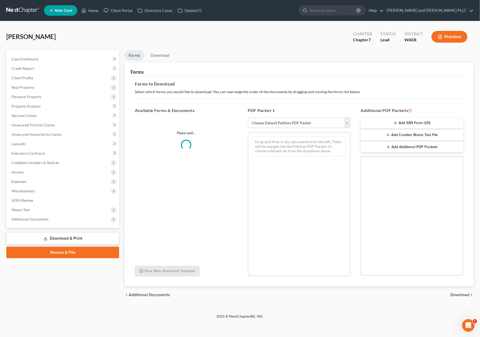
click at [70, 245] on link "Download & Print" at bounding box center [62, 238] width 113 height 12
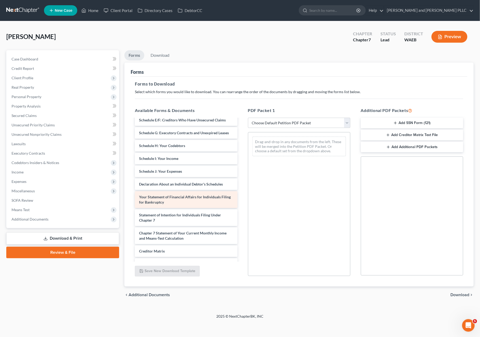
scroll to position [209, 0]
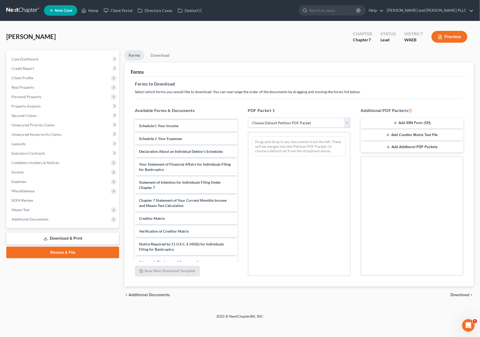
click at [302, 122] on select "Choose Default Petition PDF Packet Complete Bankruptcy Petition (all forms and …" at bounding box center [299, 123] width 102 height 10
select select "0"
click at [248, 118] on select "Choose Default Petition PDF Packet Complete Bankruptcy Petition (all forms and …" at bounding box center [299, 123] width 102 height 10
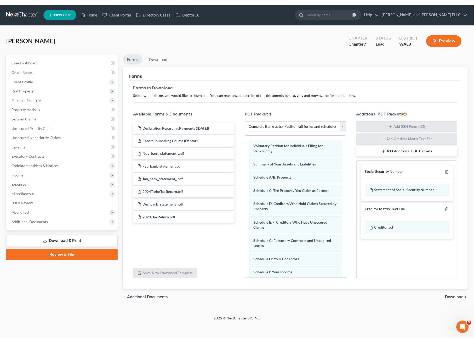
scroll to position [0, 0]
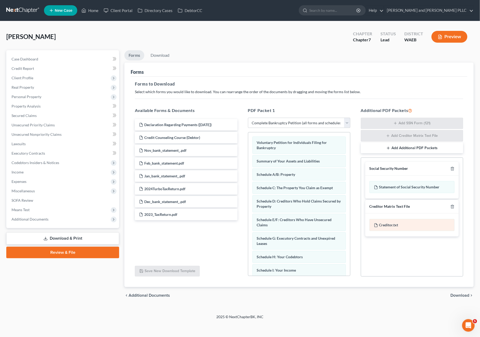
click at [398, 223] on div "Creditor.txt" at bounding box center [411, 225] width 85 height 12
click at [162, 56] on link "Download" at bounding box center [159, 55] width 27 height 10
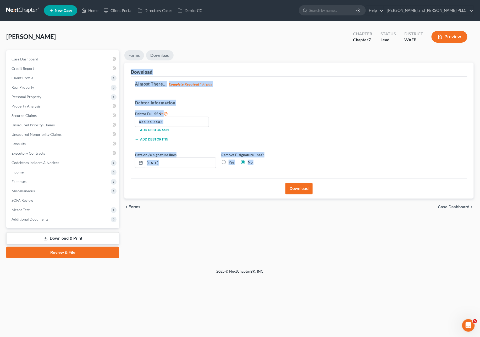
drag, startPoint x: 133, startPoint y: 56, endPoint x: 135, endPoint y: 56, distance: 2.6
click at [133, 56] on link "Forms" at bounding box center [134, 55] width 20 height 10
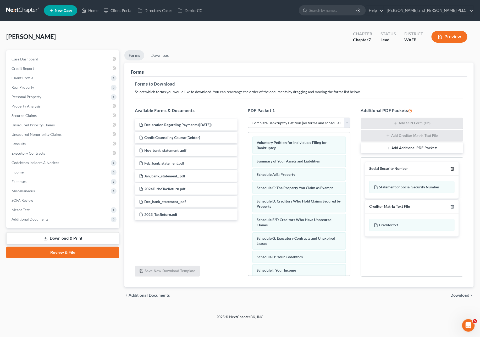
click at [451, 169] on icon "button" at bounding box center [452, 169] width 4 height 4
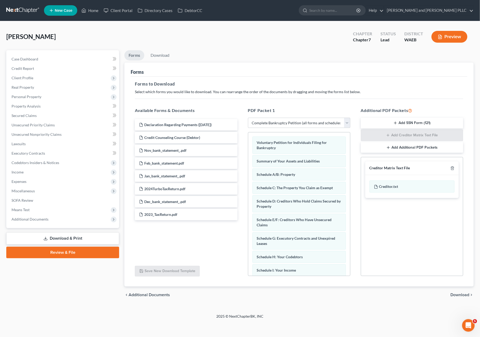
click at [145, 58] on ul "Forms Download" at bounding box center [298, 56] width 349 height 12
click at [146, 58] on li "Download" at bounding box center [159, 56] width 27 height 12
click at [152, 57] on link "Download" at bounding box center [159, 55] width 27 height 10
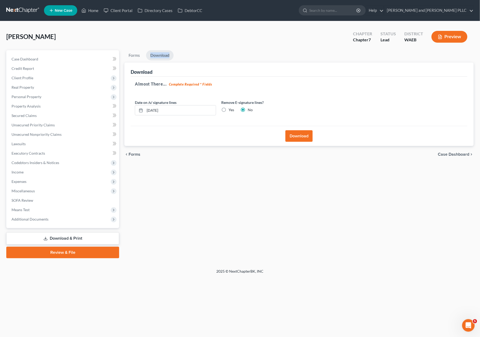
click at [291, 141] on button "Download" at bounding box center [298, 136] width 27 height 12
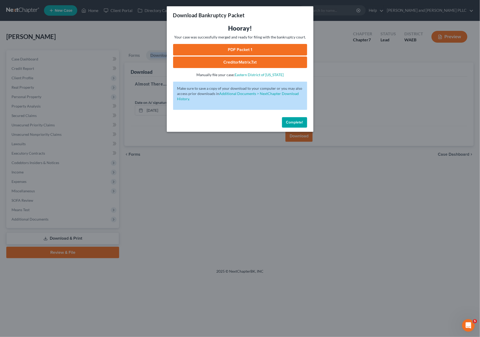
click at [249, 62] on link "CreditorMatrix.txt" at bounding box center [240, 63] width 134 height 12
drag, startPoint x: 302, startPoint y: 120, endPoint x: 300, endPoint y: 117, distance: 3.5
click at [300, 117] on div "Complete!" at bounding box center [240, 123] width 147 height 17
click at [294, 122] on span "Complete!" at bounding box center [294, 122] width 17 height 4
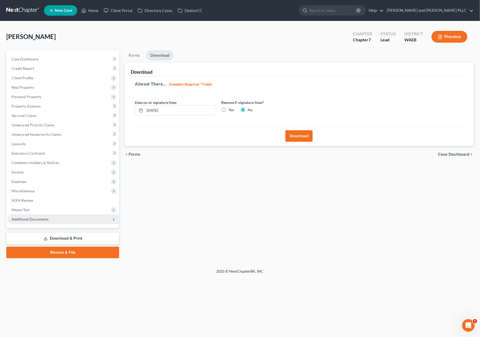
click at [35, 217] on span "Additional Documents" at bounding box center [30, 219] width 37 height 4
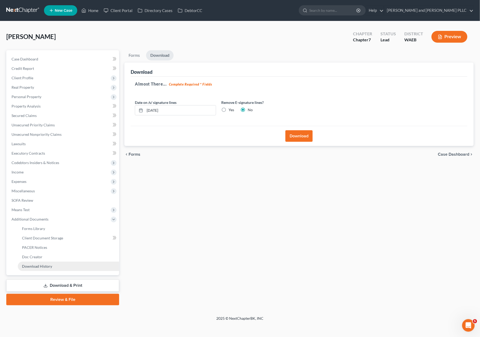
click at [24, 265] on span "Download History" at bounding box center [37, 266] width 30 height 4
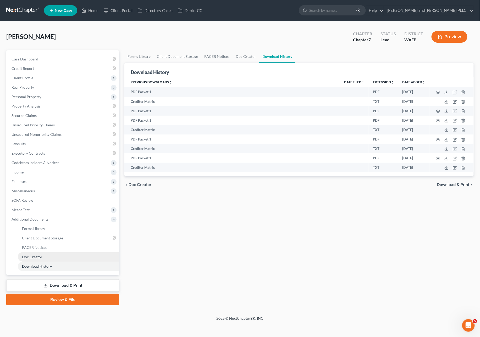
click at [34, 255] on span "Doc Creator" at bounding box center [32, 257] width 20 height 4
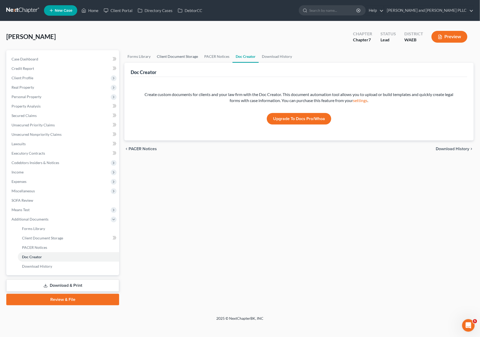
click at [186, 57] on link "Client Document Storage" at bounding box center [177, 56] width 47 height 13
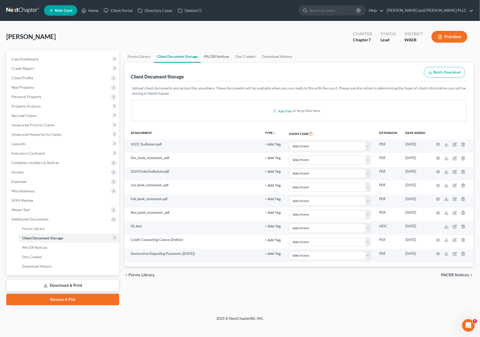
click at [214, 58] on link "PACER Notices" at bounding box center [216, 56] width 31 height 13
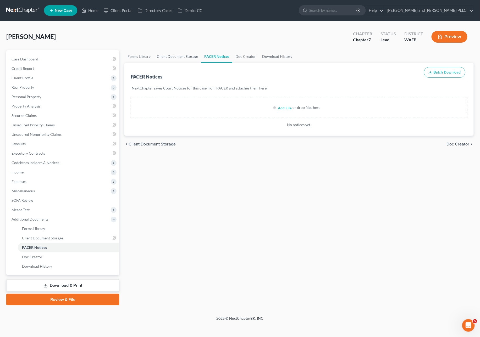
click at [167, 57] on link "Client Document Storage" at bounding box center [177, 56] width 47 height 13
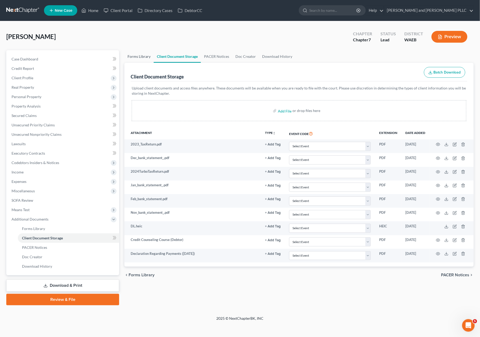
click at [136, 55] on link "Forms Library" at bounding box center [138, 56] width 29 height 13
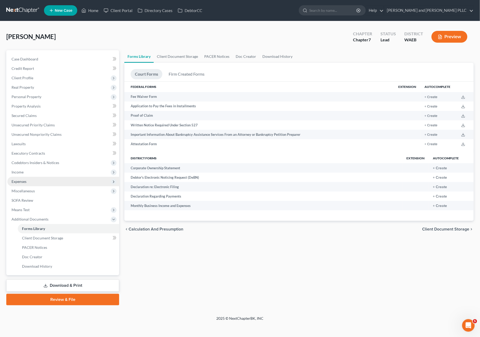
click at [29, 177] on span "Expenses" at bounding box center [63, 181] width 112 height 9
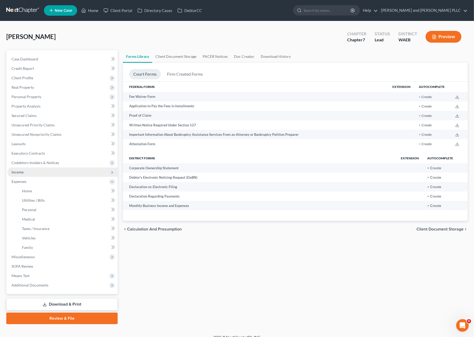
click at [28, 172] on span "Income" at bounding box center [62, 171] width 110 height 9
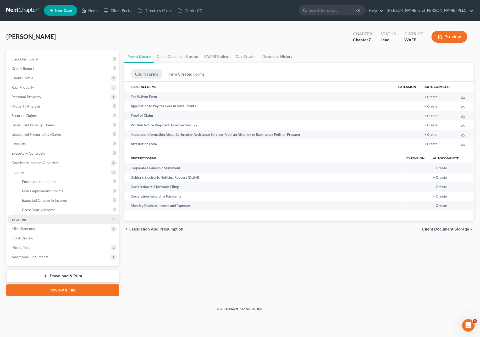
click at [24, 218] on span "Expenses" at bounding box center [19, 219] width 15 height 4
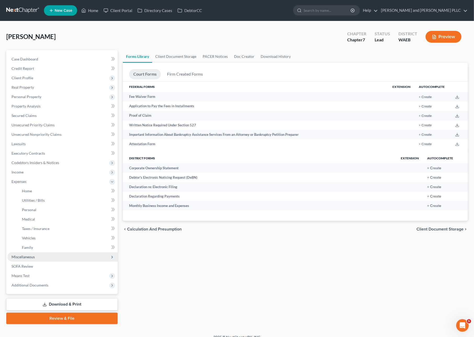
click at [29, 257] on span "Miscellaneous" at bounding box center [23, 257] width 23 height 4
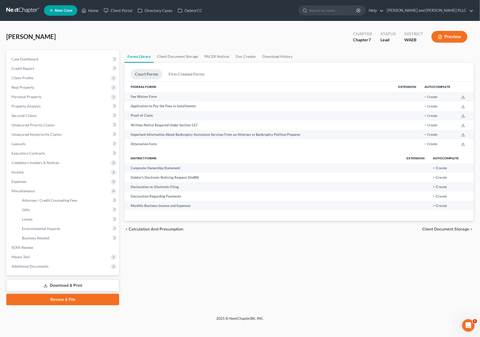
click at [160, 253] on div "Forms Library Client Document Storage PACER Notices Doc Creator Download Histor…" at bounding box center [299, 177] width 354 height 255
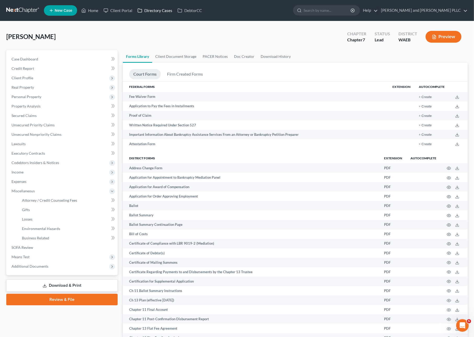
click at [154, 15] on link "Directory Cases" at bounding box center [155, 10] width 40 height 9
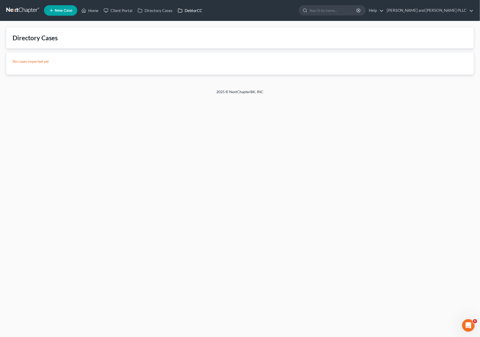
drag, startPoint x: 184, startPoint y: 11, endPoint x: 182, endPoint y: 14, distance: 3.6
click at [183, 11] on link "DebtorCC" at bounding box center [190, 10] width 30 height 9
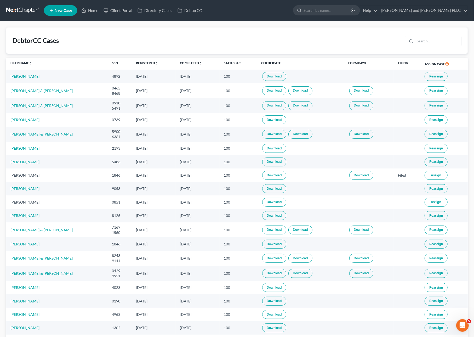
click at [252, 32] on div "DebtorCC Cases" at bounding box center [237, 40] width 462 height 26
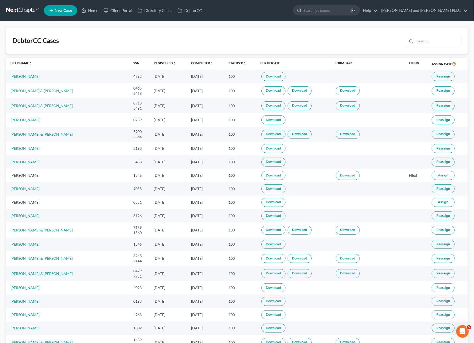
click at [28, 16] on nav "Home New Case Client Portal Directory Cases DebtorCC Earl and Edwards PLLC suzi…" at bounding box center [237, 10] width 474 height 21
click at [27, 9] on link at bounding box center [22, 10] width 33 height 9
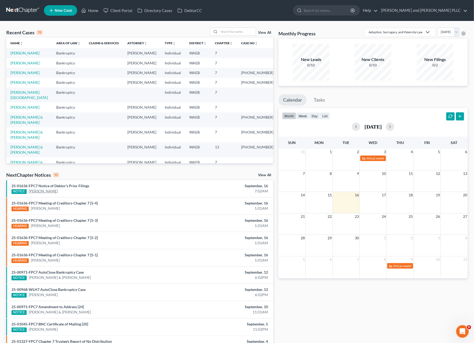
click at [41, 192] on link "[PERSON_NAME]" at bounding box center [43, 190] width 29 height 5
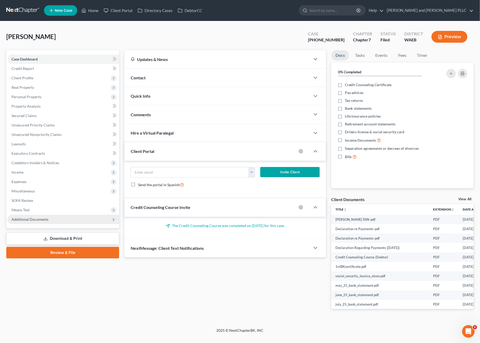
click at [38, 220] on span "Additional Documents" at bounding box center [30, 219] width 37 height 4
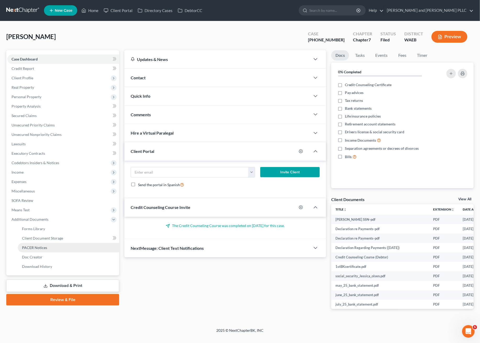
click at [45, 249] on span "PACER Notices" at bounding box center [34, 247] width 25 height 4
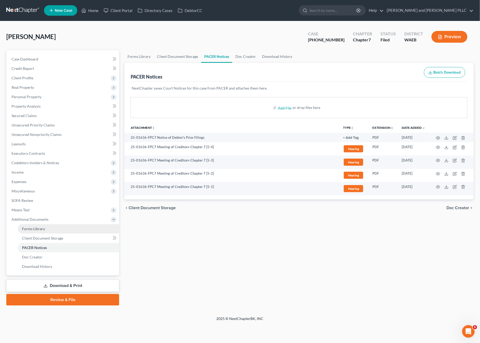
click at [42, 229] on span "Forms Library" at bounding box center [33, 228] width 23 height 4
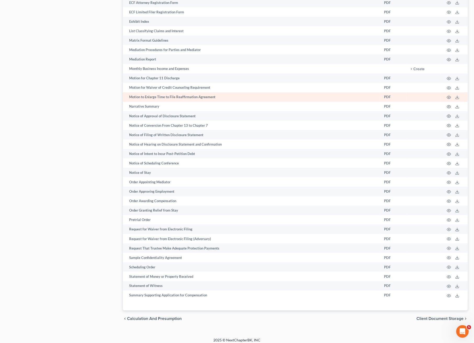
scroll to position [432, 0]
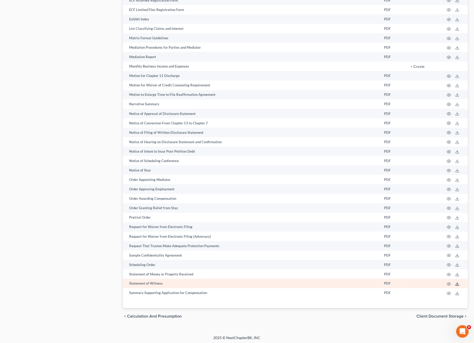
click at [457, 282] on icon at bounding box center [458, 284] width 4 height 4
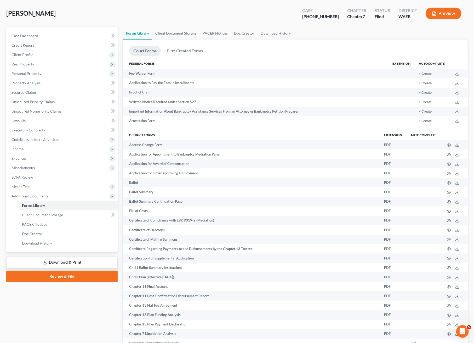
scroll to position [0, 0]
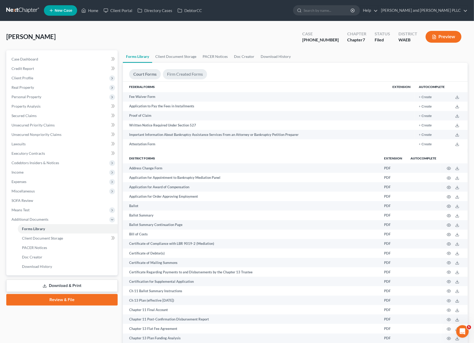
click at [170, 71] on link "Firm Created Forms" at bounding box center [185, 74] width 44 height 10
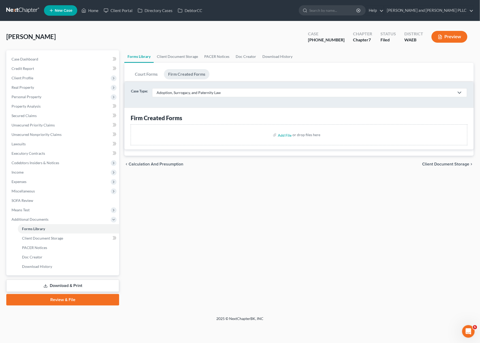
click at [233, 93] on div "Adoption, Surrogacy, and Paternity Law" at bounding box center [304, 92] width 297 height 5
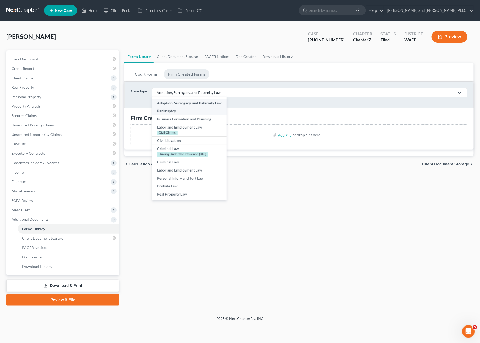
click at [175, 111] on div "Bankruptcy" at bounding box center [189, 110] width 64 height 5
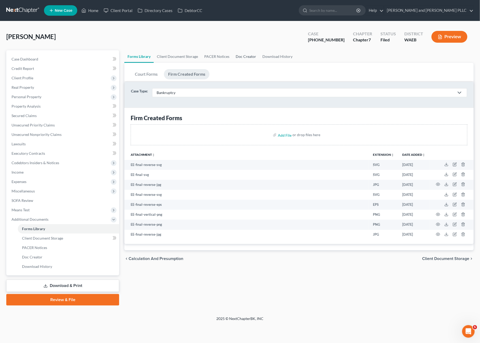
click at [245, 58] on link "Doc Creator" at bounding box center [245, 56] width 27 height 13
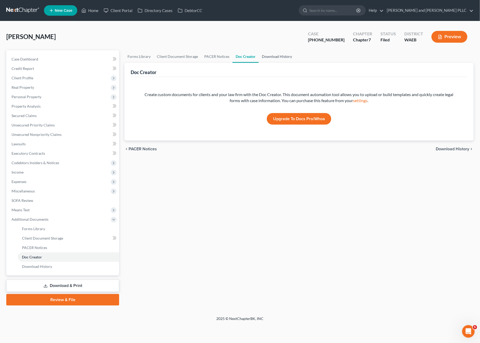
click at [281, 55] on link "Download History" at bounding box center [277, 56] width 36 height 13
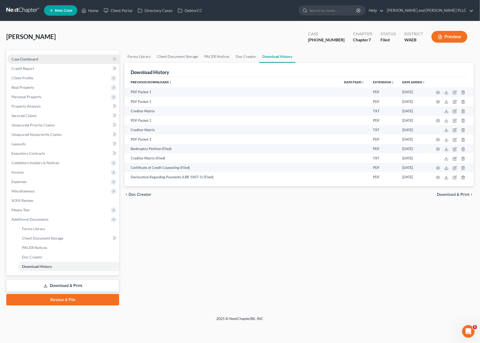
click at [64, 59] on link "Case Dashboard" at bounding box center [63, 58] width 112 height 9
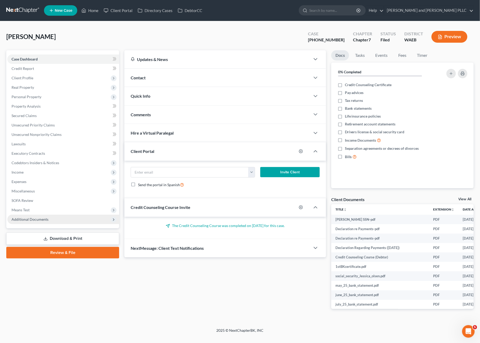
click at [30, 217] on span "Additional Documents" at bounding box center [30, 219] width 37 height 4
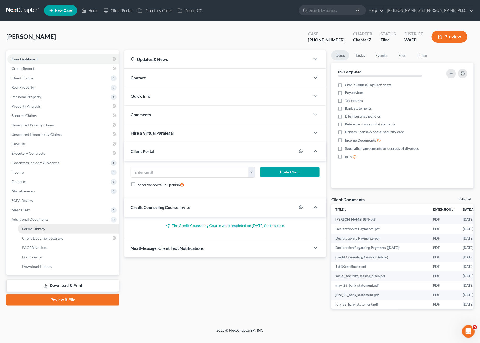
click at [36, 229] on span "Forms Library" at bounding box center [33, 228] width 23 height 4
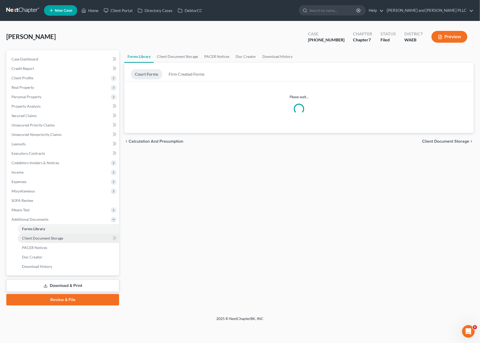
click at [35, 237] on span "Client Document Storage" at bounding box center [42, 238] width 41 height 4
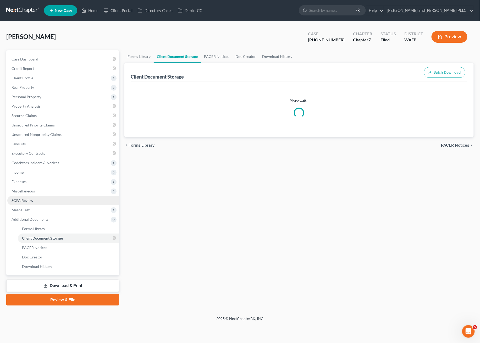
select select "0"
select select "7"
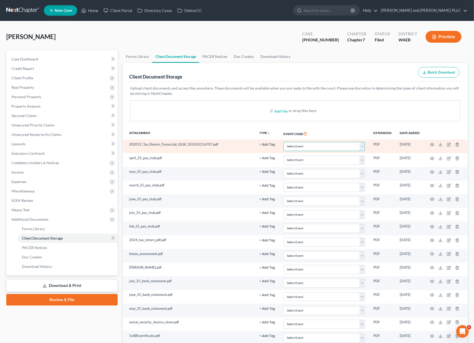
click at [304, 143] on select "Select Event Certificate of Credit Counseling Ch 13 - Certificate Re Payments a…" at bounding box center [325, 146] width 82 height 9
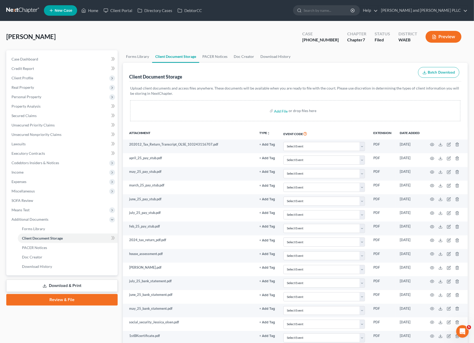
click at [336, 65] on div "Client Document Storage Batch Download" at bounding box center [295, 72] width 333 height 19
